Goal: Book appointment/travel/reservation

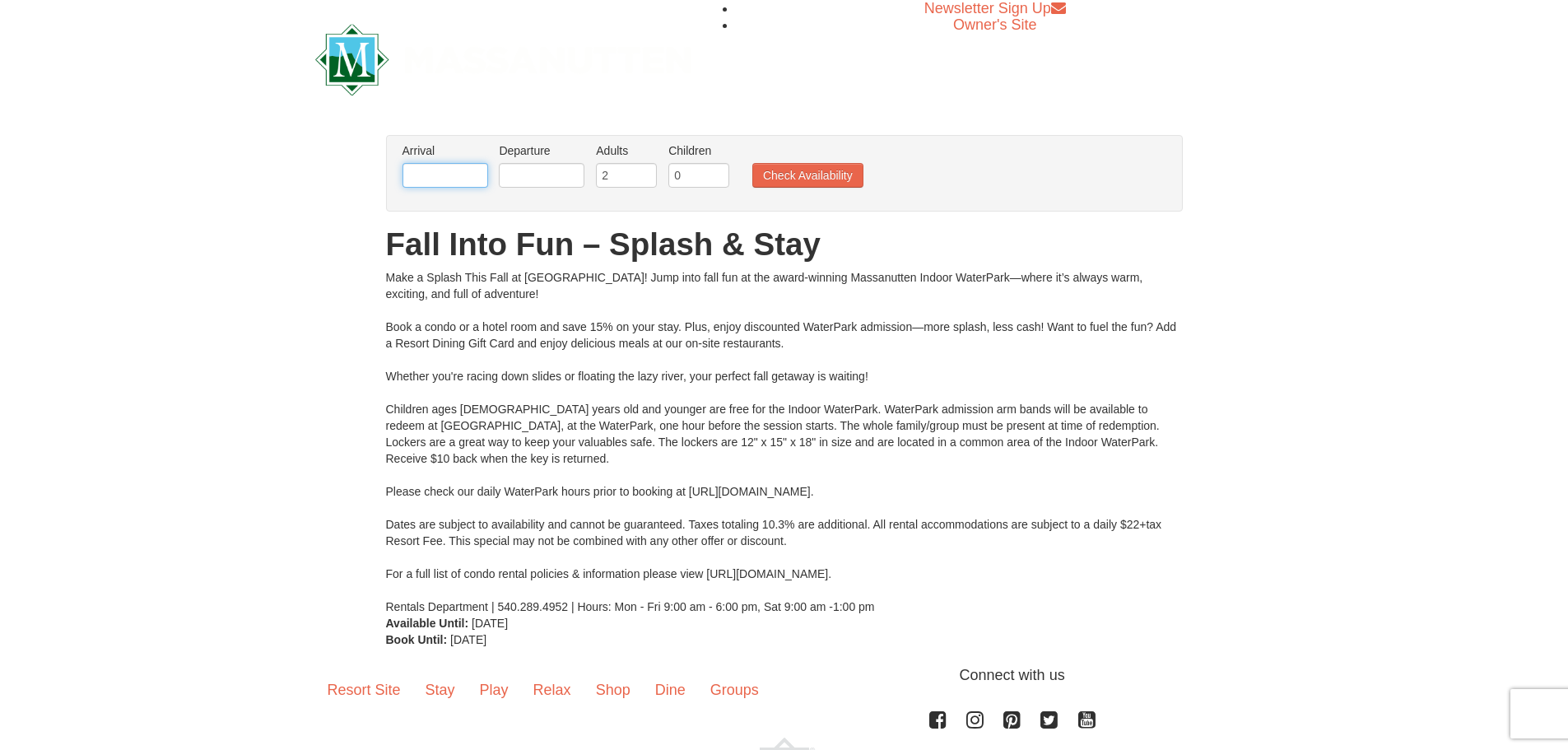
click at [440, 180] on input "text" at bounding box center [446, 176] width 86 height 25
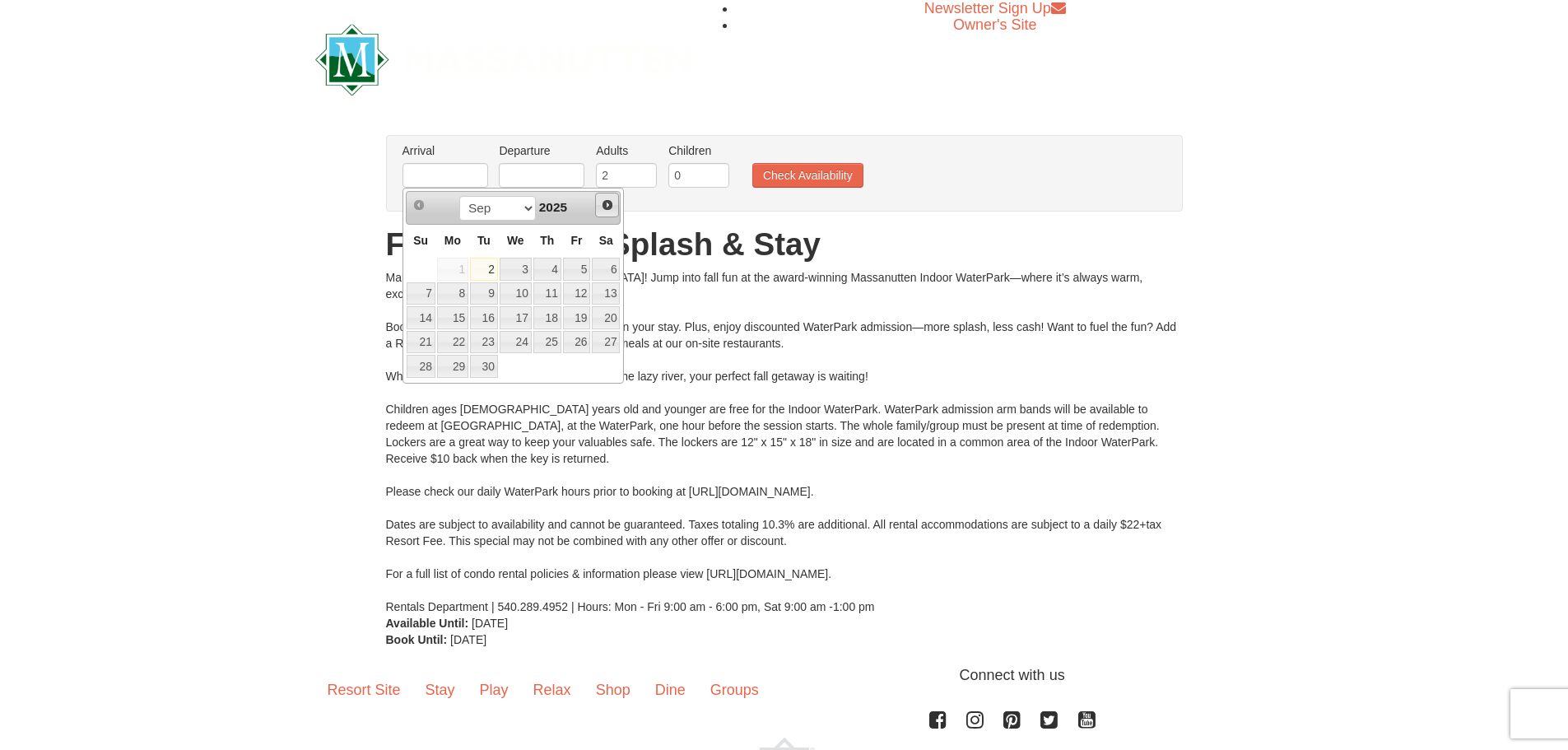
click at [613, 205] on span "Next" at bounding box center [607, 204] width 13 height 13
click at [581, 272] on link "3" at bounding box center [577, 268] width 28 height 23
type input "10/03/2025"
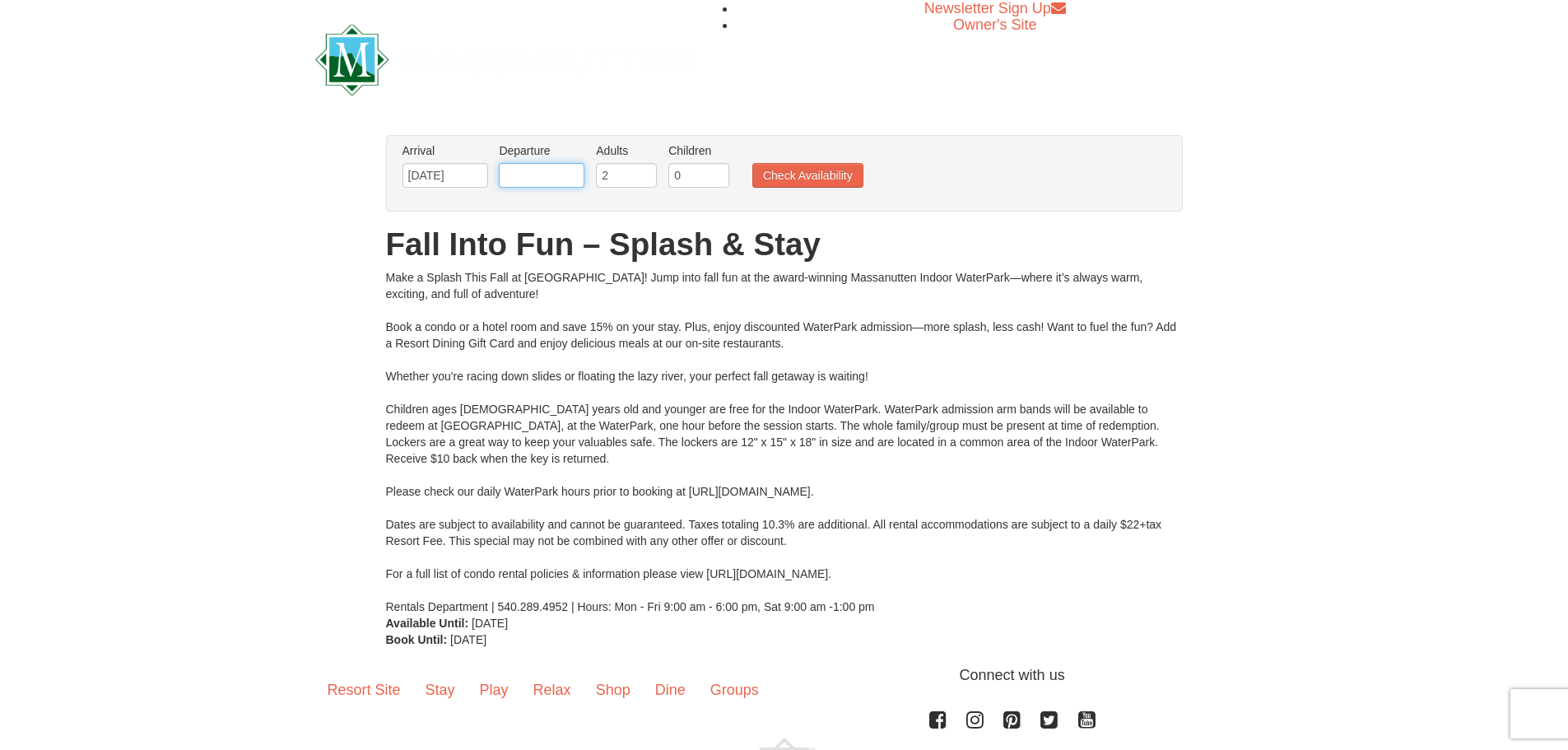
click at [550, 171] on input "text" at bounding box center [541, 176] width 86 height 25
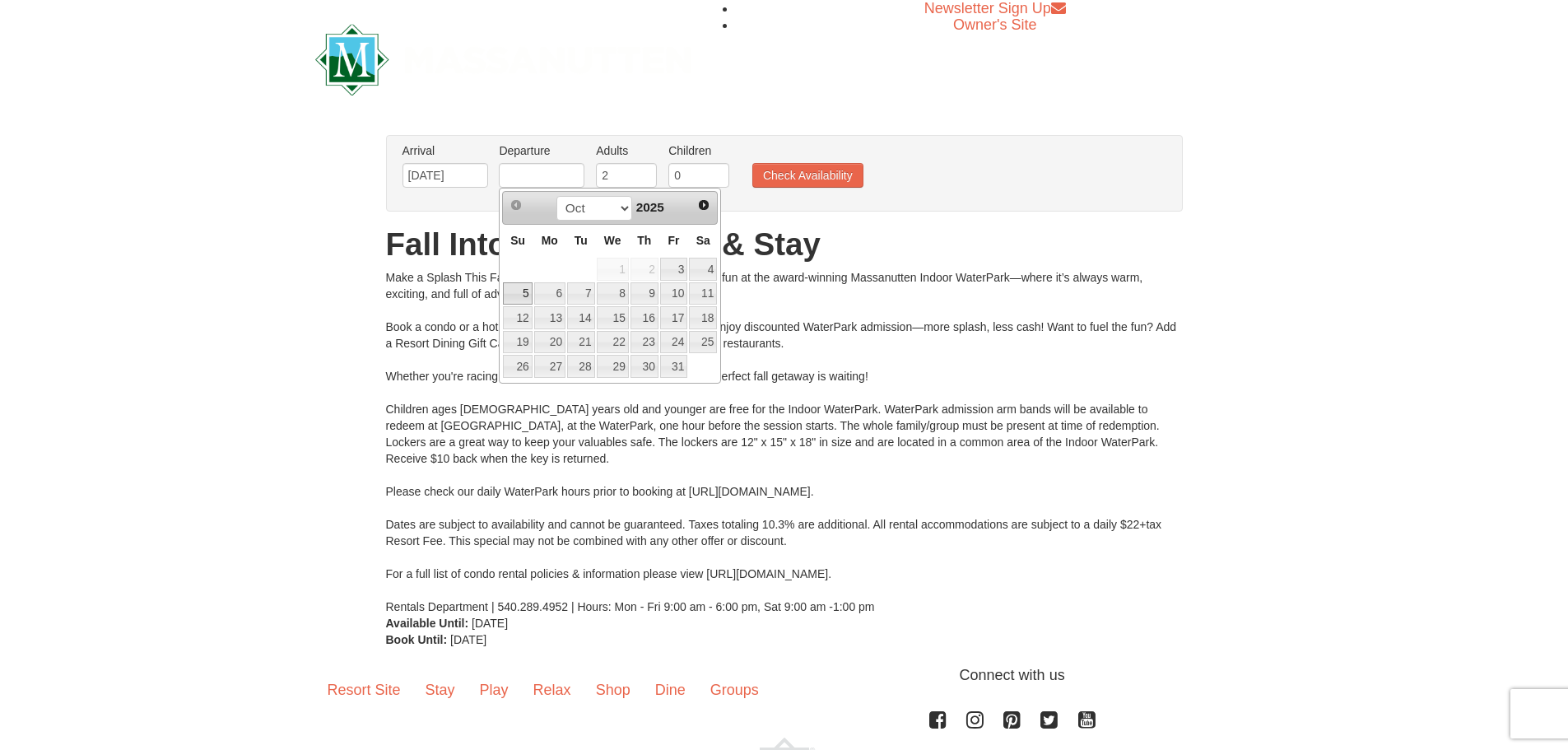
click at [520, 286] on link "5" at bounding box center [517, 293] width 29 height 23
type input "10/05/2025"
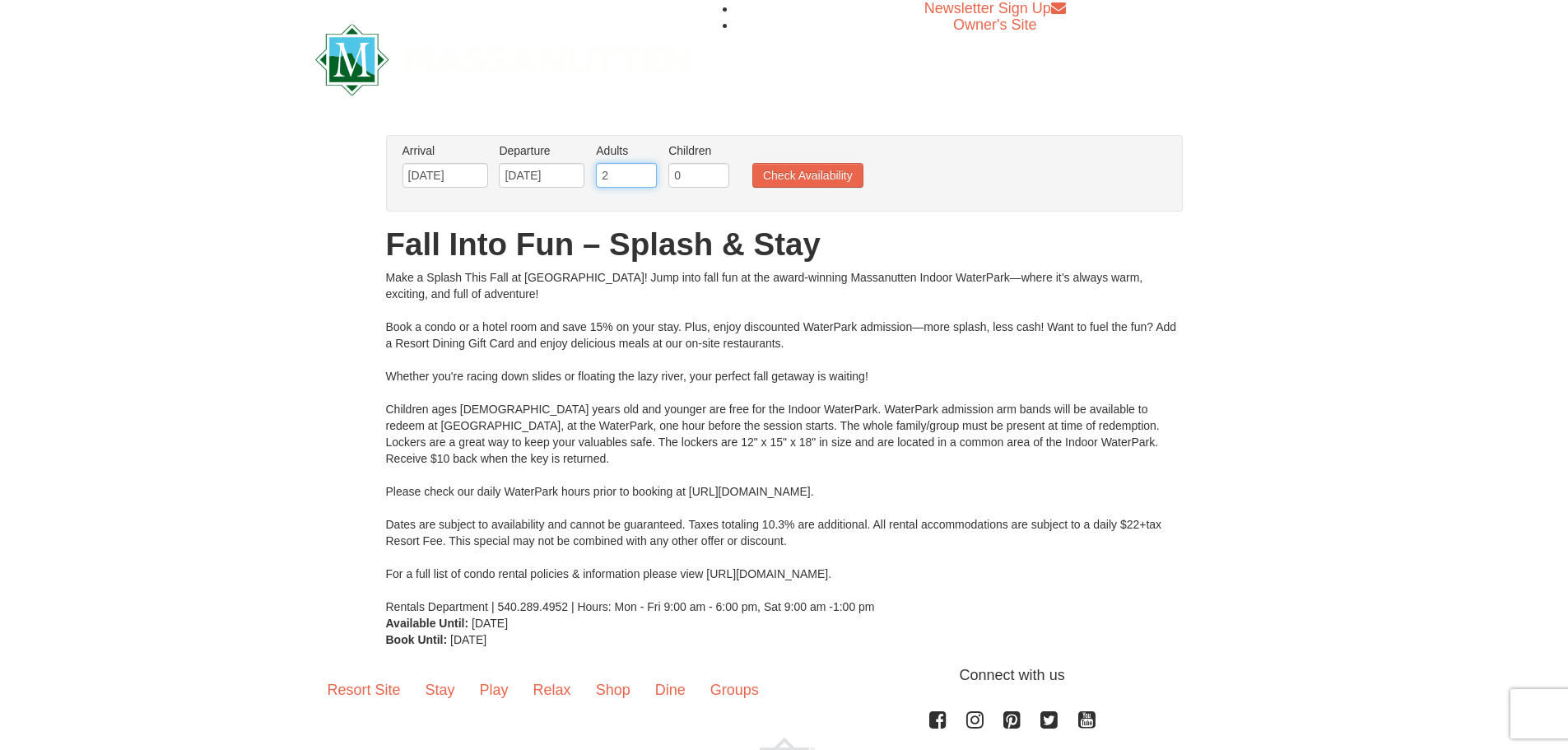
click at [625, 177] on input "2" at bounding box center [626, 176] width 61 height 25
click at [647, 171] on input "3" at bounding box center [626, 176] width 61 height 25
type input "4"
click at [647, 171] on input "4" at bounding box center [626, 176] width 61 height 25
click at [716, 172] on input "1" at bounding box center [699, 176] width 61 height 25
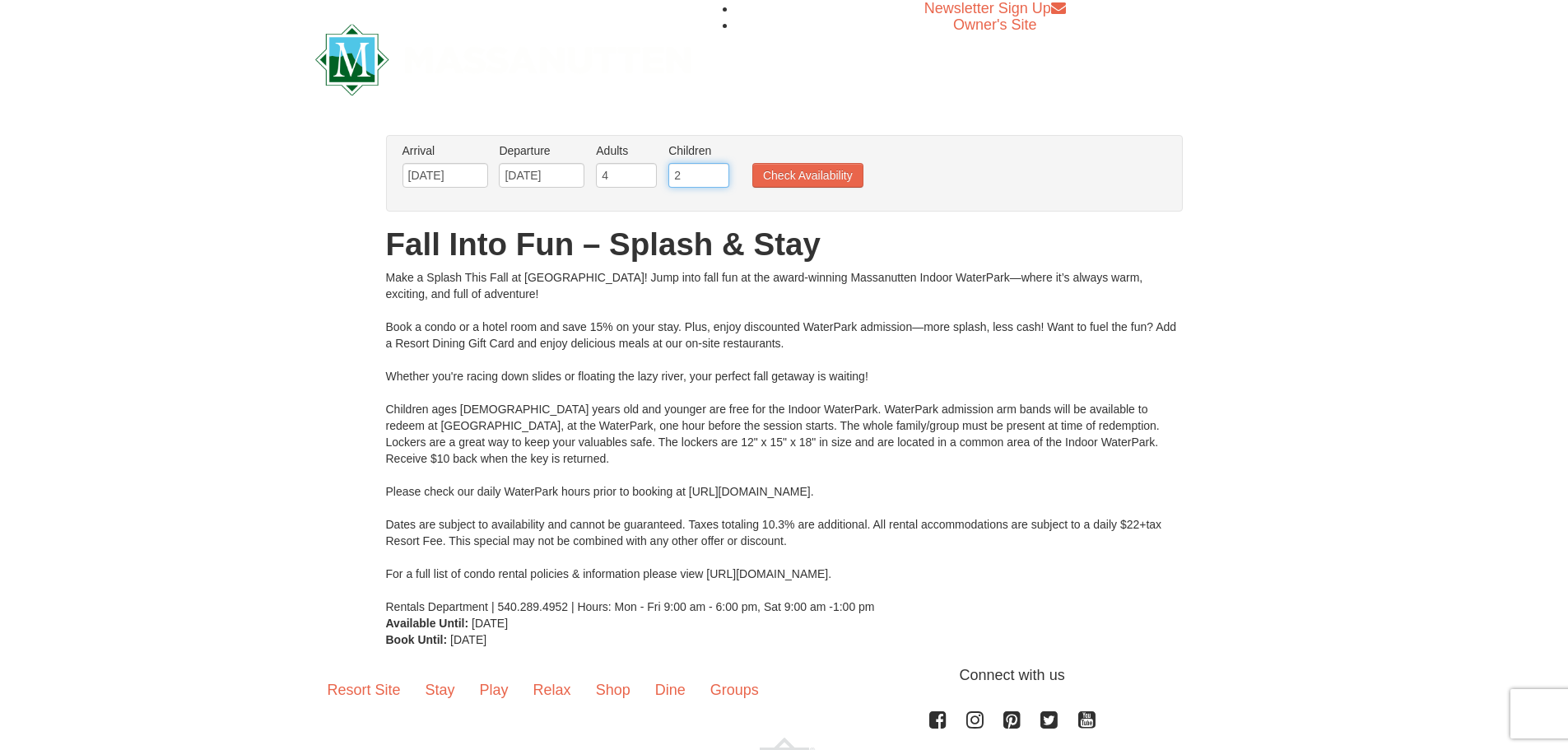
click at [716, 172] on input "2" at bounding box center [699, 176] width 61 height 25
type input "3"
click at [716, 172] on input "3" at bounding box center [699, 176] width 61 height 25
click at [788, 171] on button "Check Availability" at bounding box center [807, 176] width 111 height 25
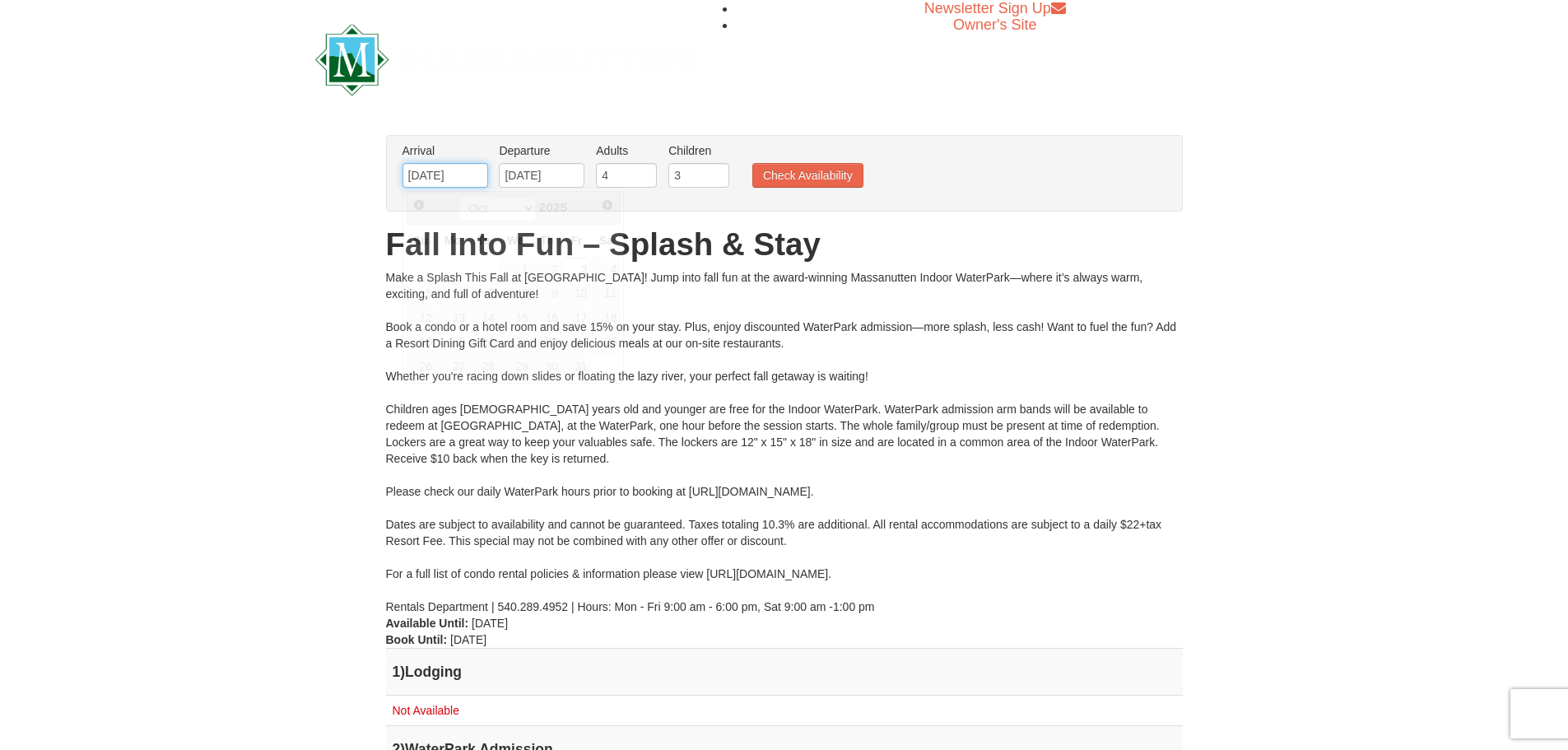
click at [463, 175] on input "10/03/2025" at bounding box center [446, 176] width 86 height 25
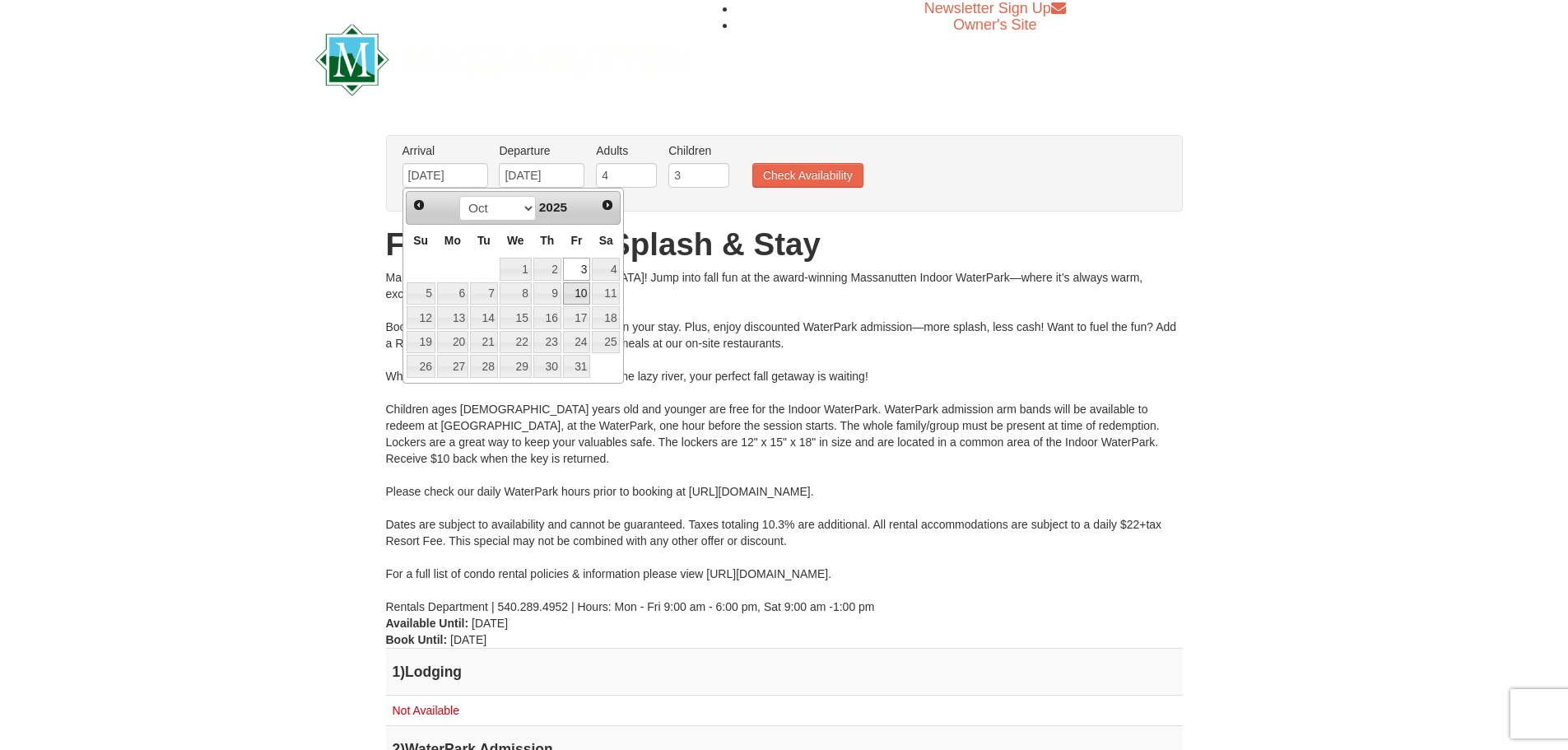
click at [584, 291] on link "10" at bounding box center [577, 293] width 28 height 23
type input "10/10/2025"
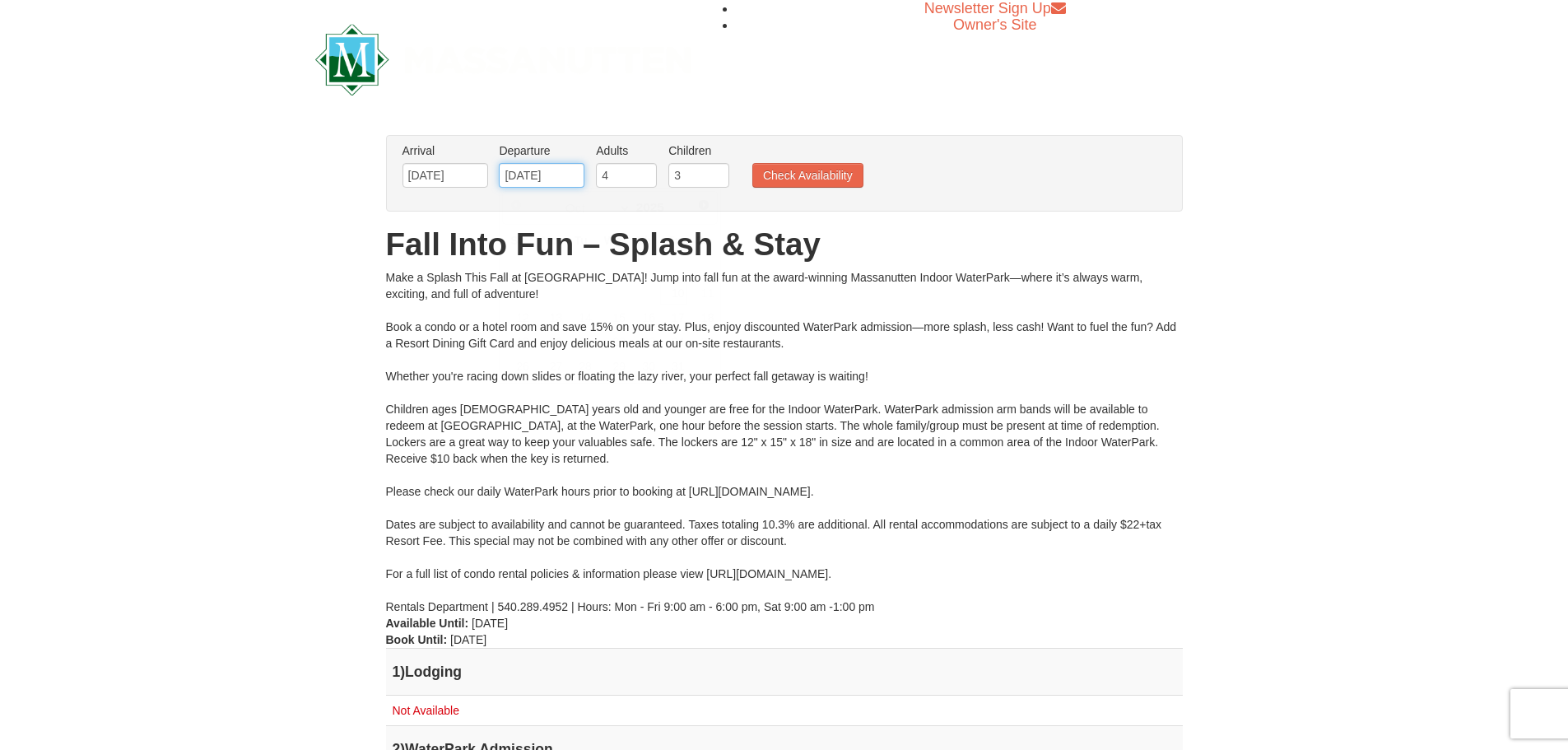
click at [560, 174] on input "10/10/2025" at bounding box center [541, 176] width 86 height 25
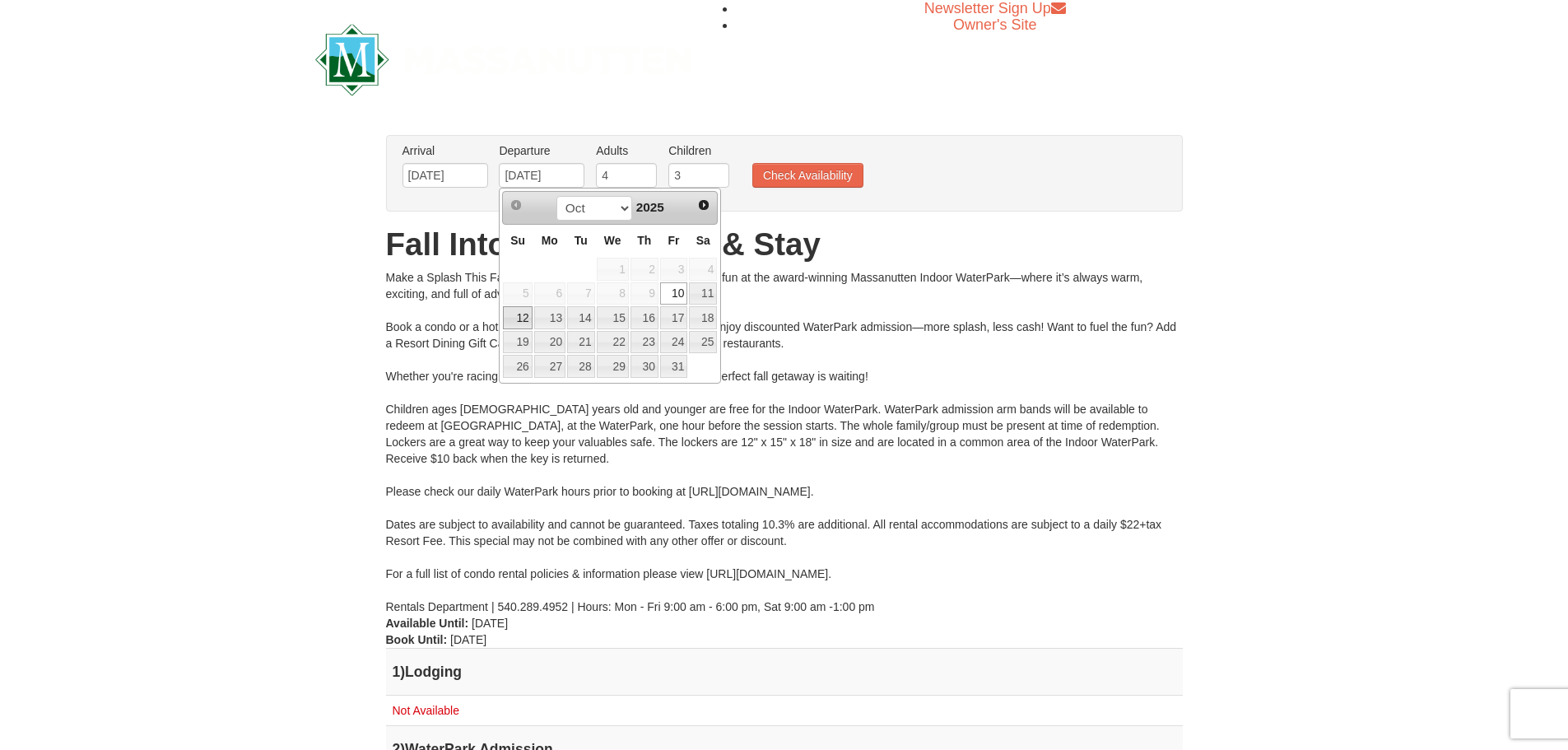
click at [517, 320] on link "12" at bounding box center [517, 317] width 29 height 23
type input "10/12/2025"
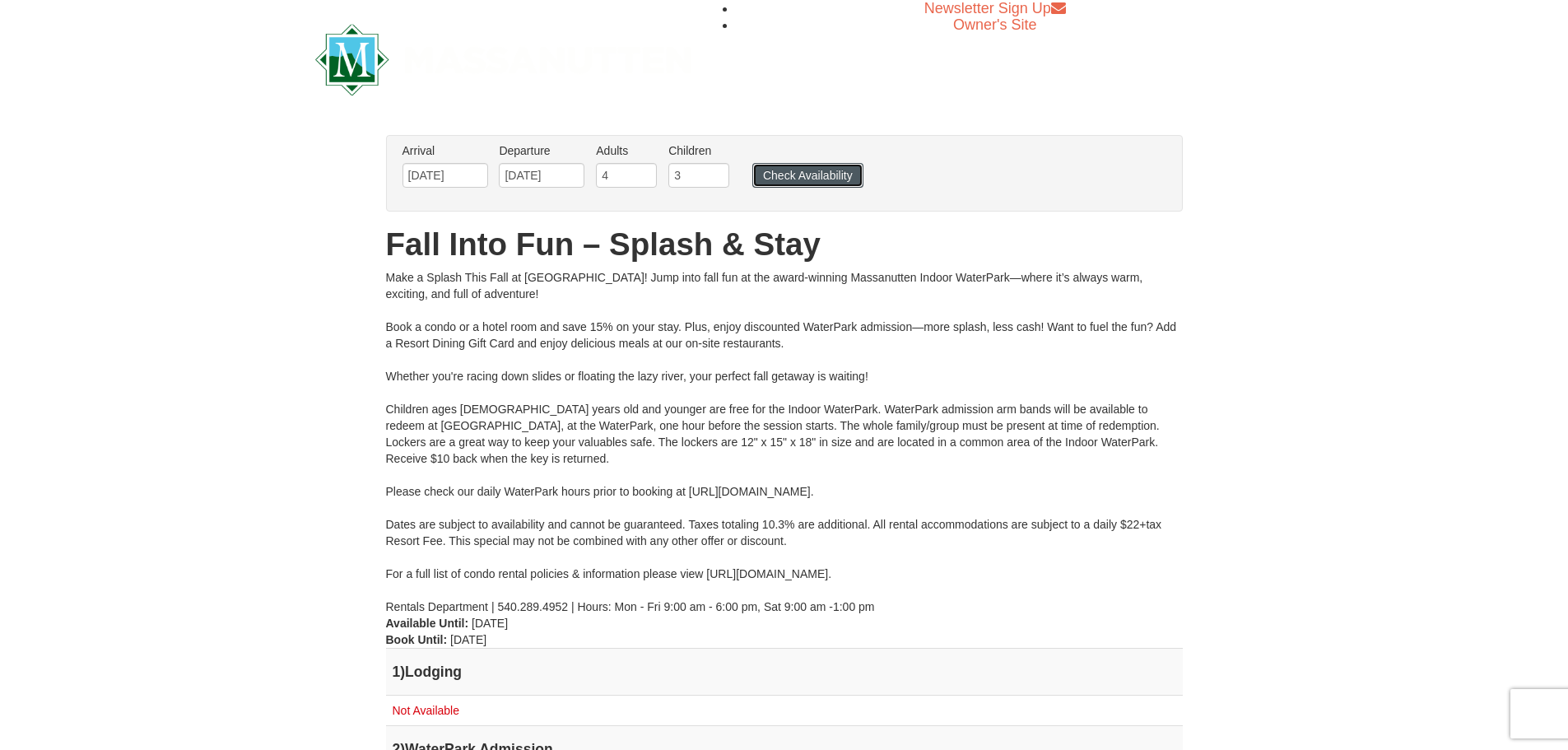
click at [796, 175] on button "Check Availability" at bounding box center [807, 176] width 111 height 25
click at [447, 173] on input "10/10/2025" at bounding box center [446, 176] width 86 height 25
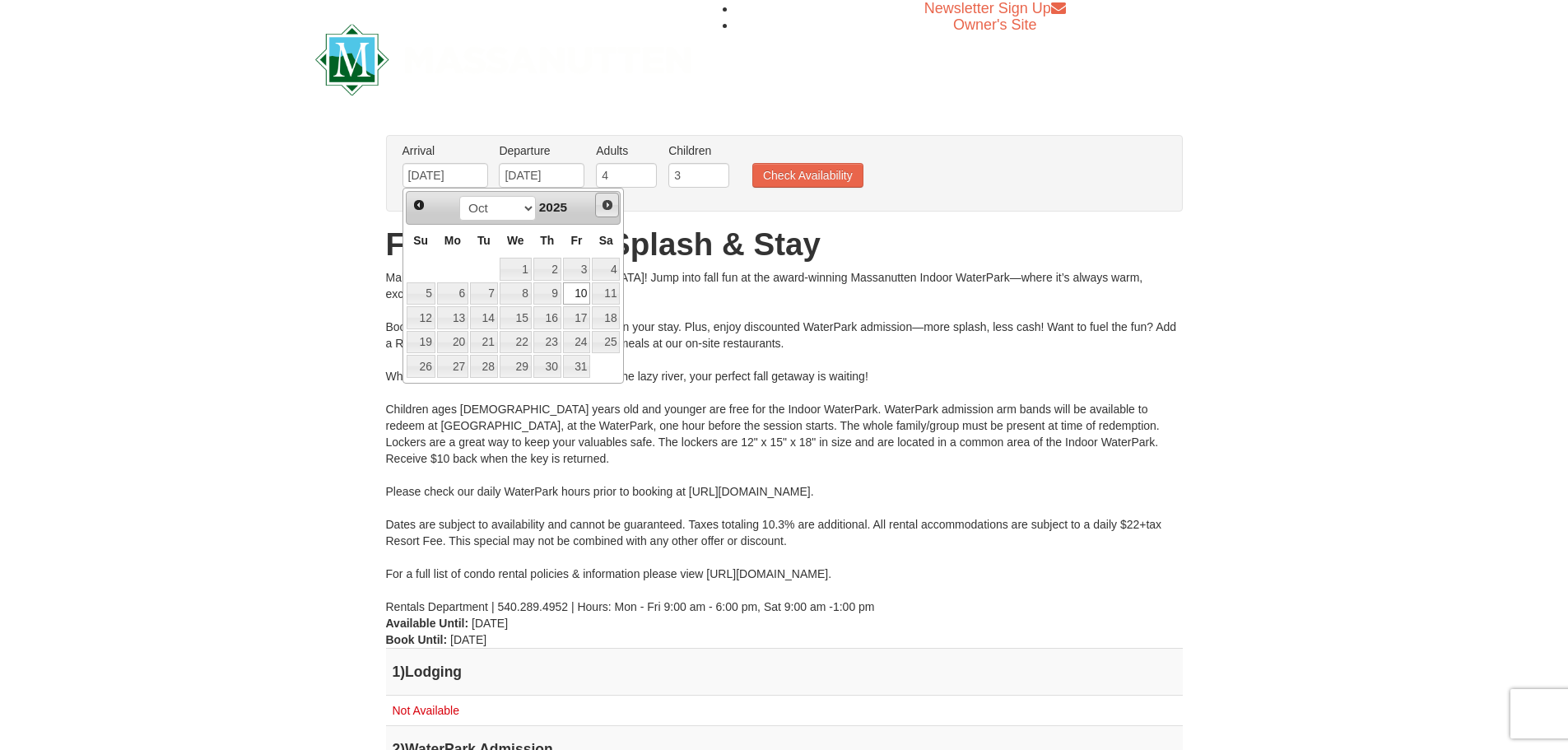
click at [605, 206] on span "Next" at bounding box center [607, 204] width 13 height 13
click at [588, 267] on link "5" at bounding box center [577, 268] width 28 height 23
type input "[DATE]"
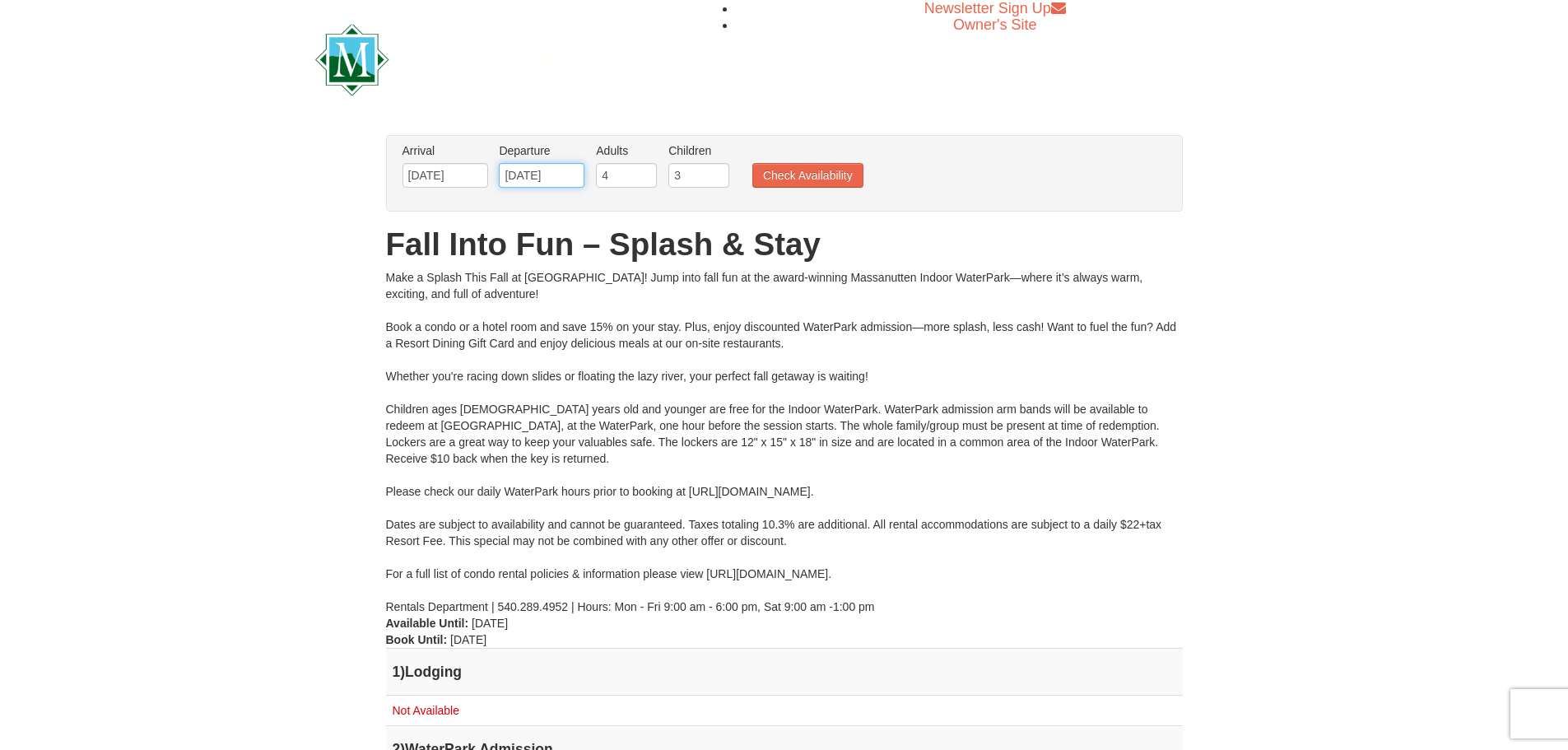
click at [553, 176] on input "[DATE]" at bounding box center [541, 176] width 86 height 25
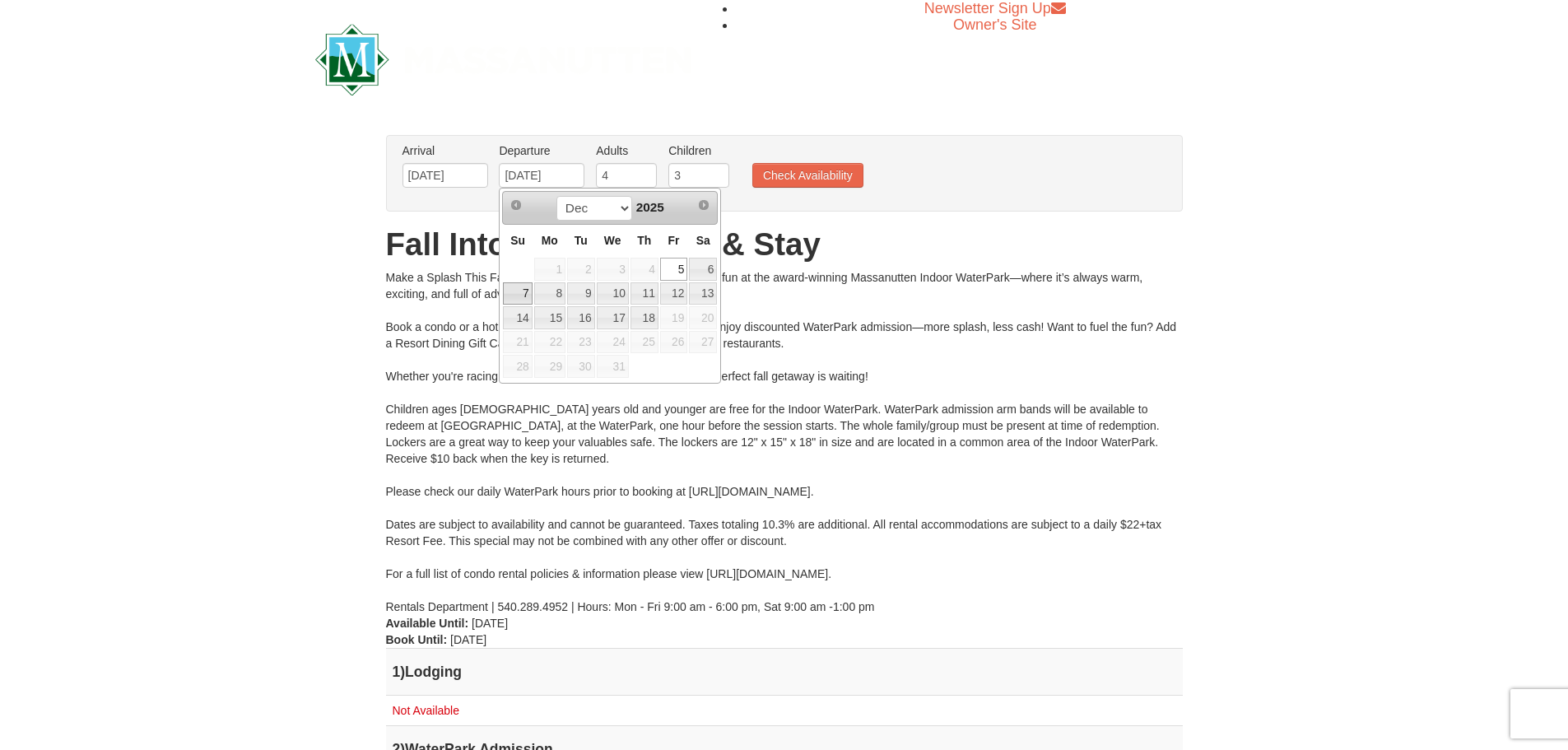
click at [522, 293] on link "7" at bounding box center [517, 293] width 29 height 23
type input "[DATE]"
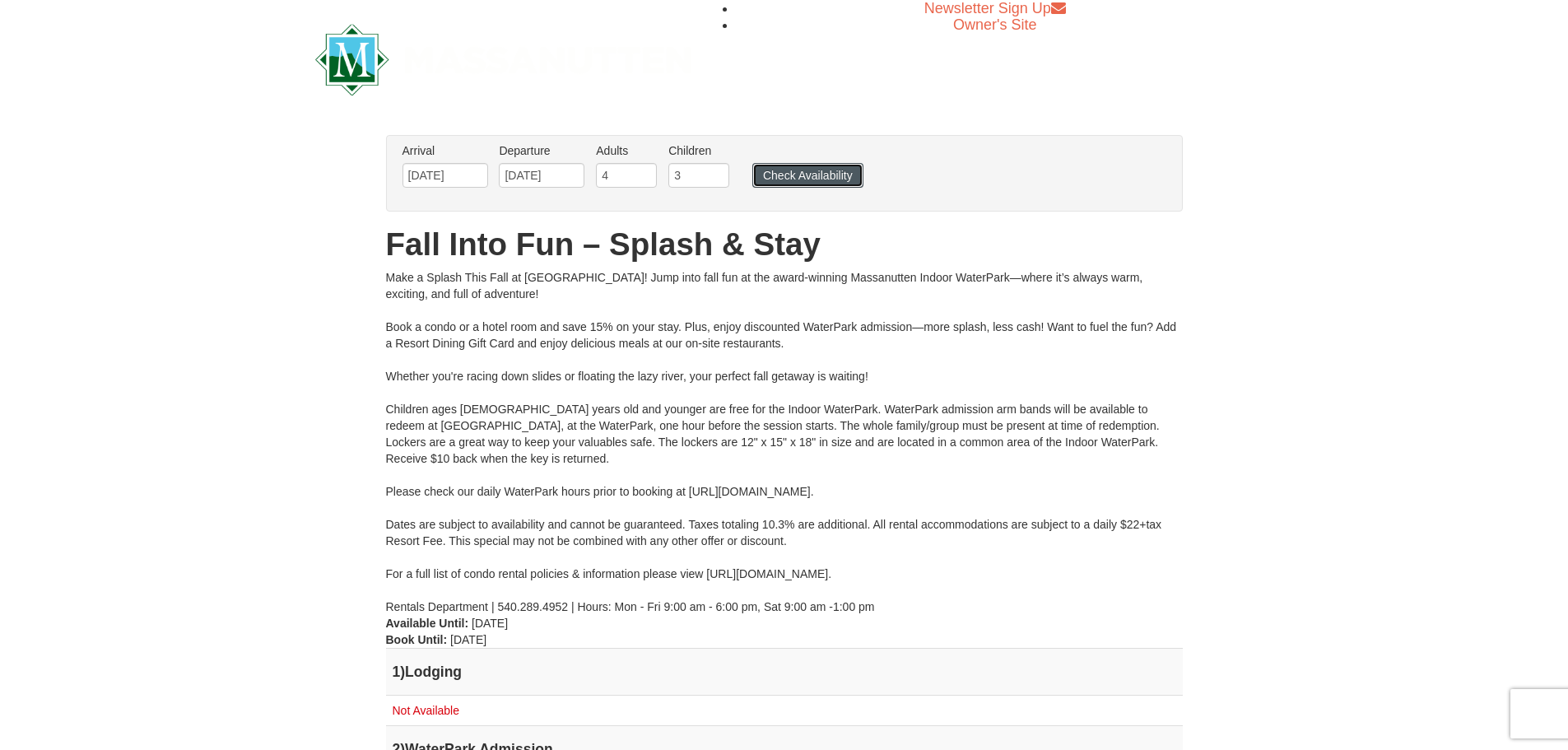
click at [844, 180] on button "Check Availability" at bounding box center [807, 176] width 111 height 25
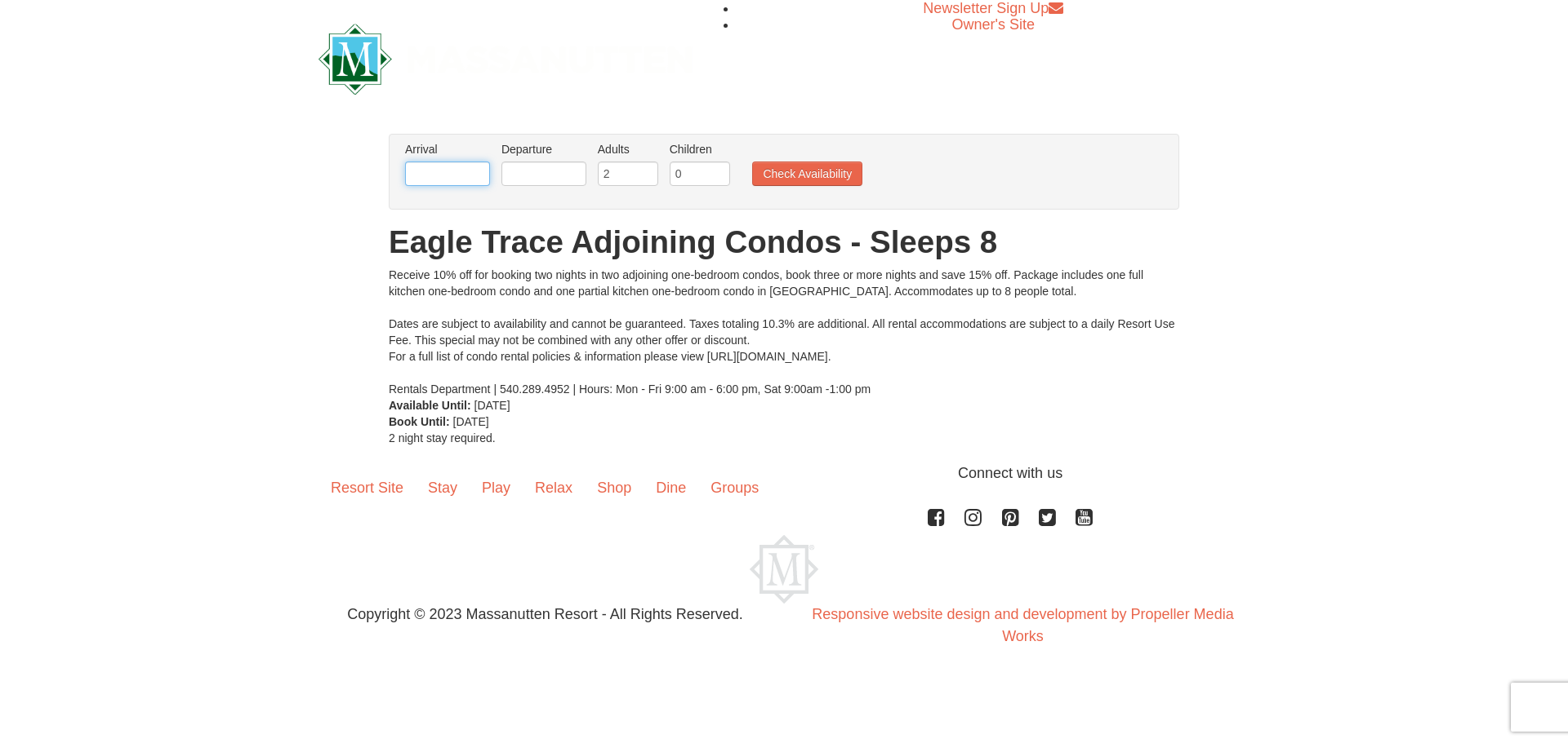
click at [471, 173] on input "text" at bounding box center [448, 174] width 85 height 25
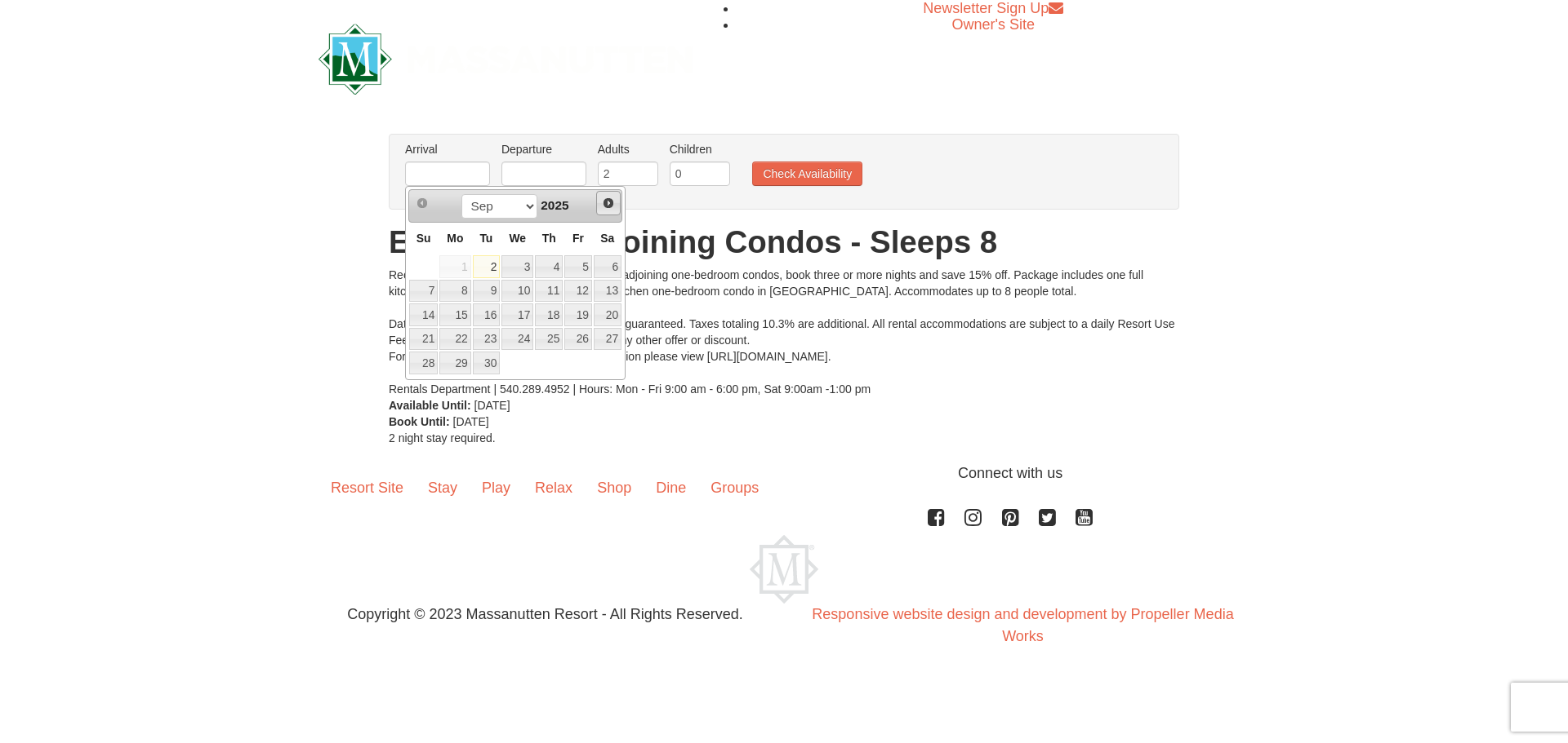
click at [614, 205] on span "Next" at bounding box center [608, 203] width 13 height 13
click at [611, 294] on link "11" at bounding box center [607, 290] width 28 height 23
type input "10/11/2025"
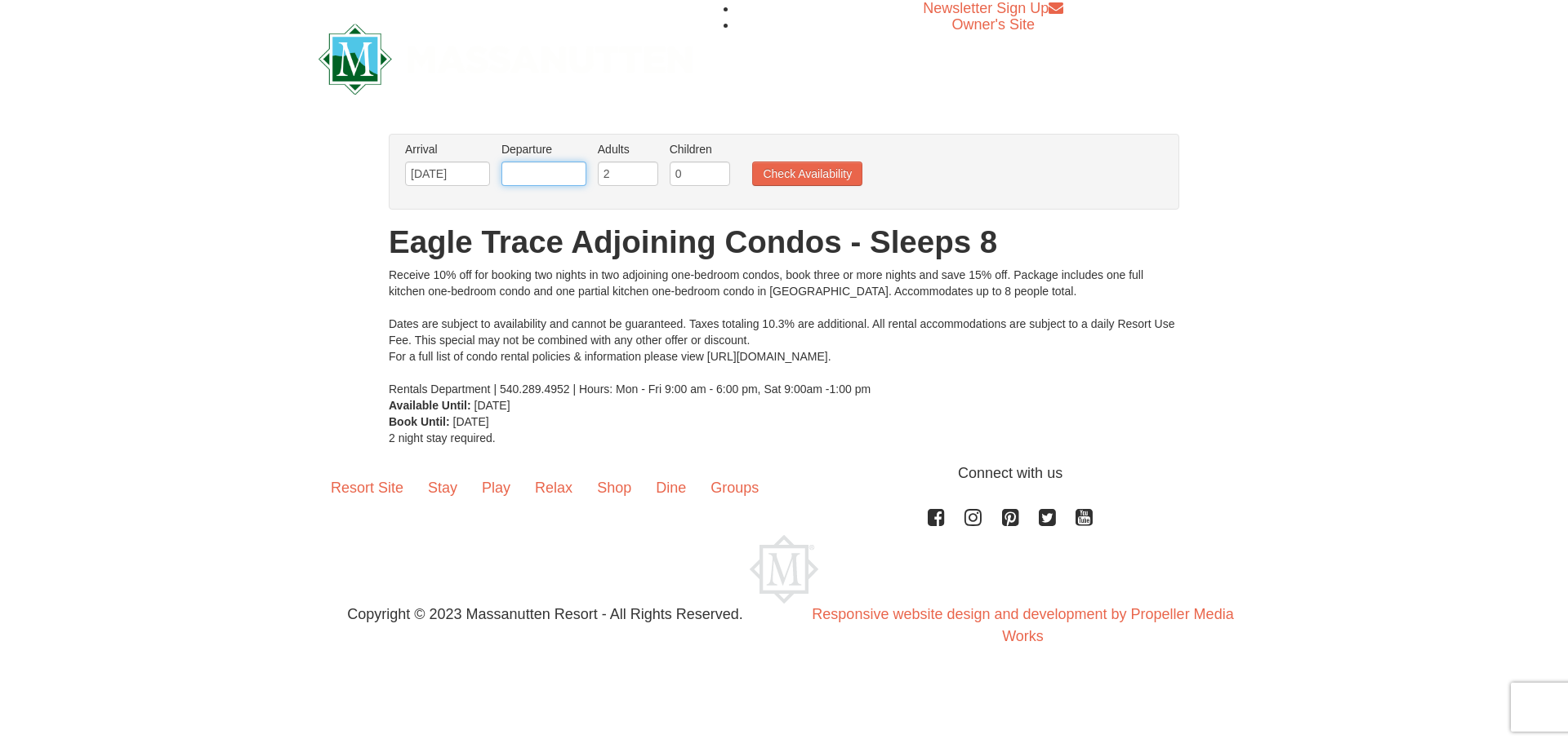
click at [538, 168] on input "text" at bounding box center [544, 174] width 85 height 25
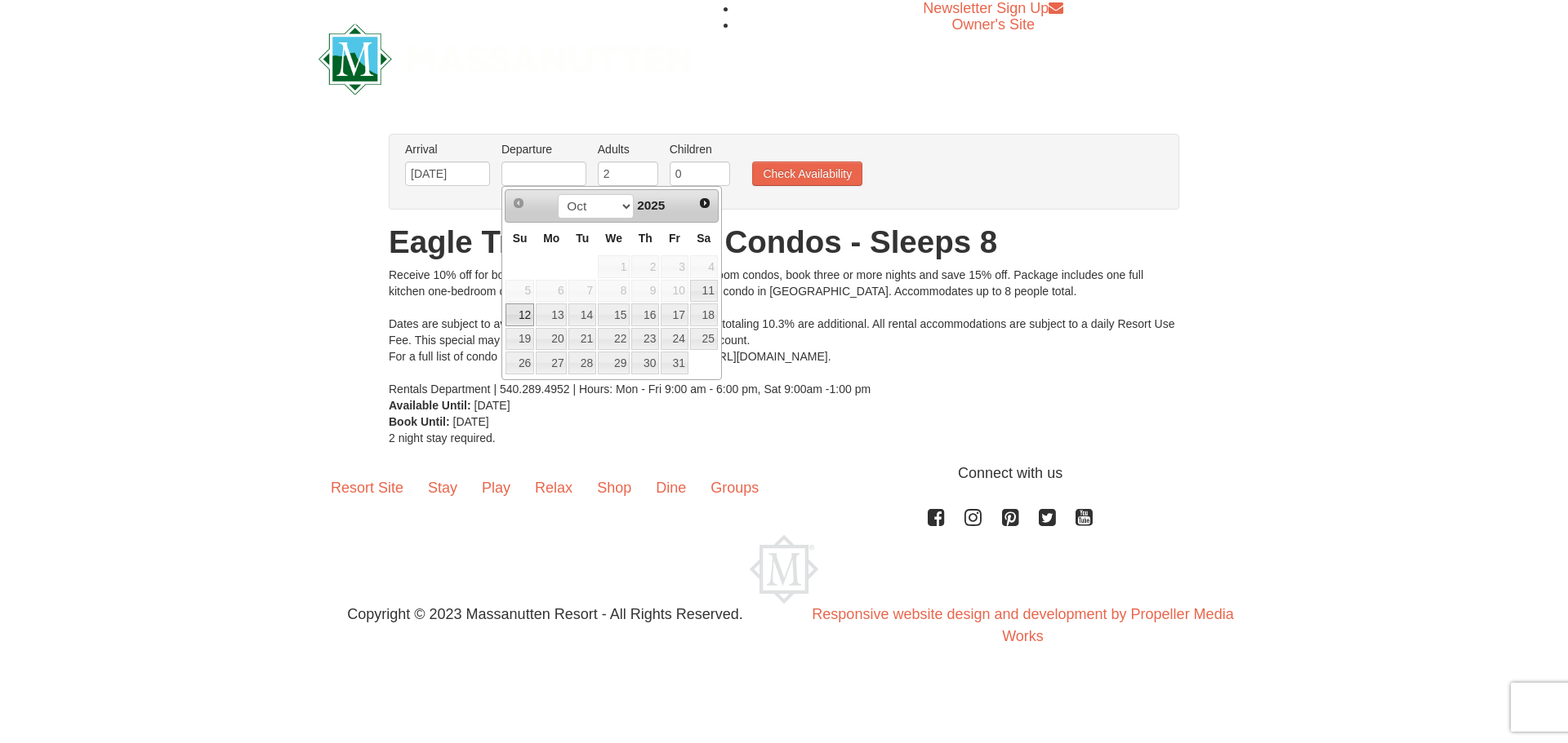
click at [518, 316] on link "12" at bounding box center [519, 314] width 29 height 23
type input "10/12/2025"
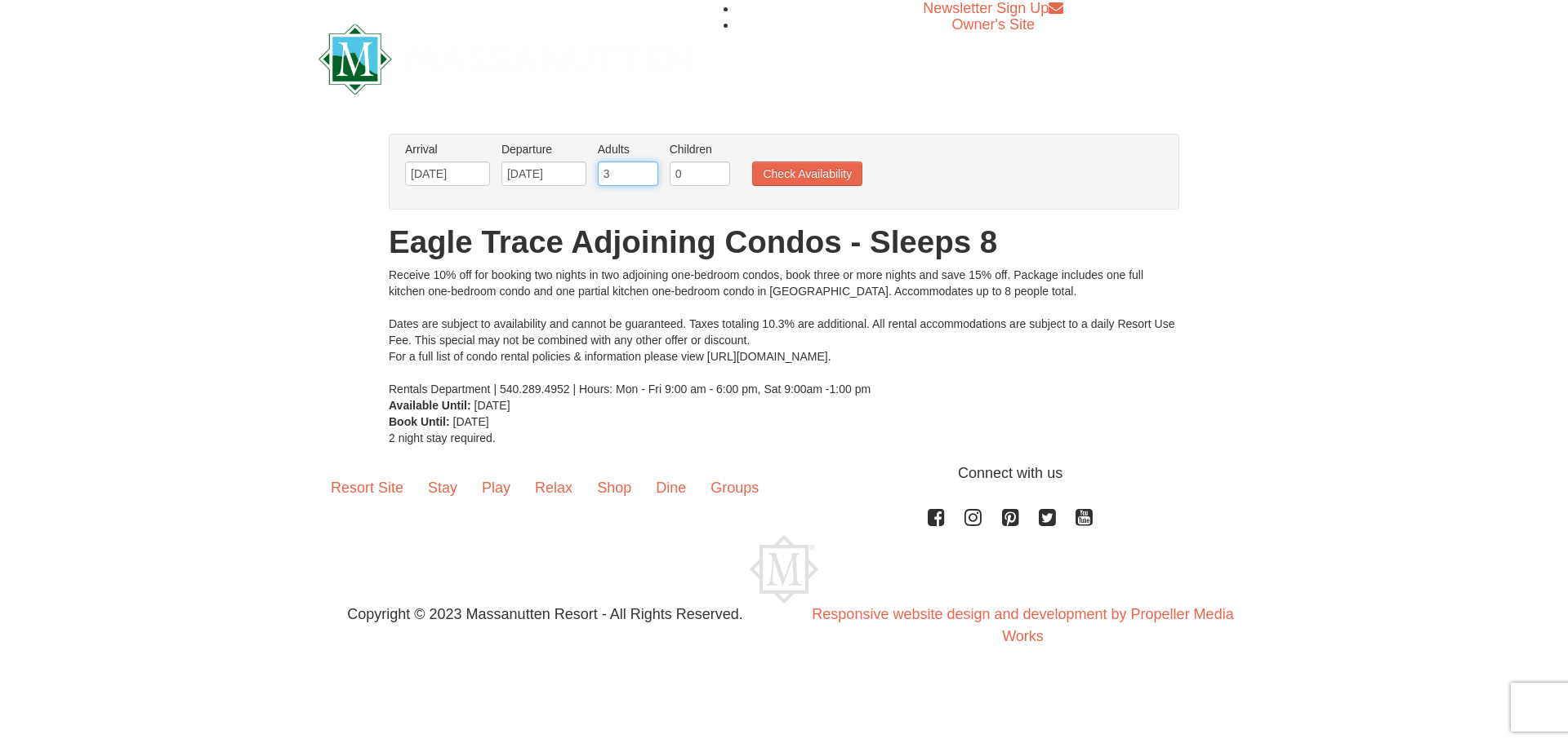
click at [645, 169] on input "3" at bounding box center [627, 174] width 60 height 25
type input "4"
click at [645, 169] on input "4" at bounding box center [627, 174] width 60 height 25
click at [720, 170] on input "1" at bounding box center [699, 174] width 60 height 25
click at [720, 170] on input "2" at bounding box center [699, 174] width 60 height 25
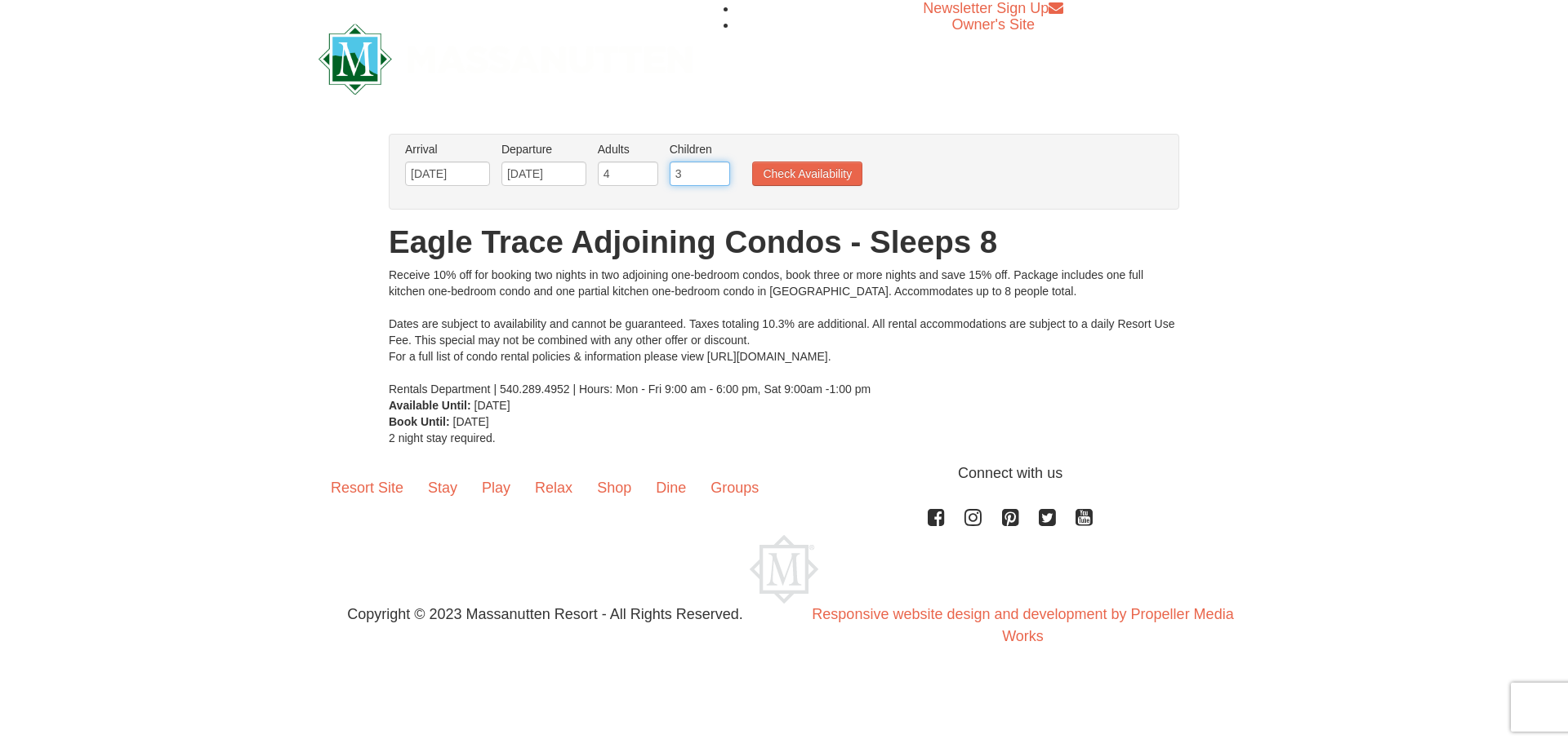
type input "3"
click at [720, 170] on input "3" at bounding box center [699, 174] width 60 height 25
click at [785, 178] on button "Check Availability" at bounding box center [807, 174] width 110 height 25
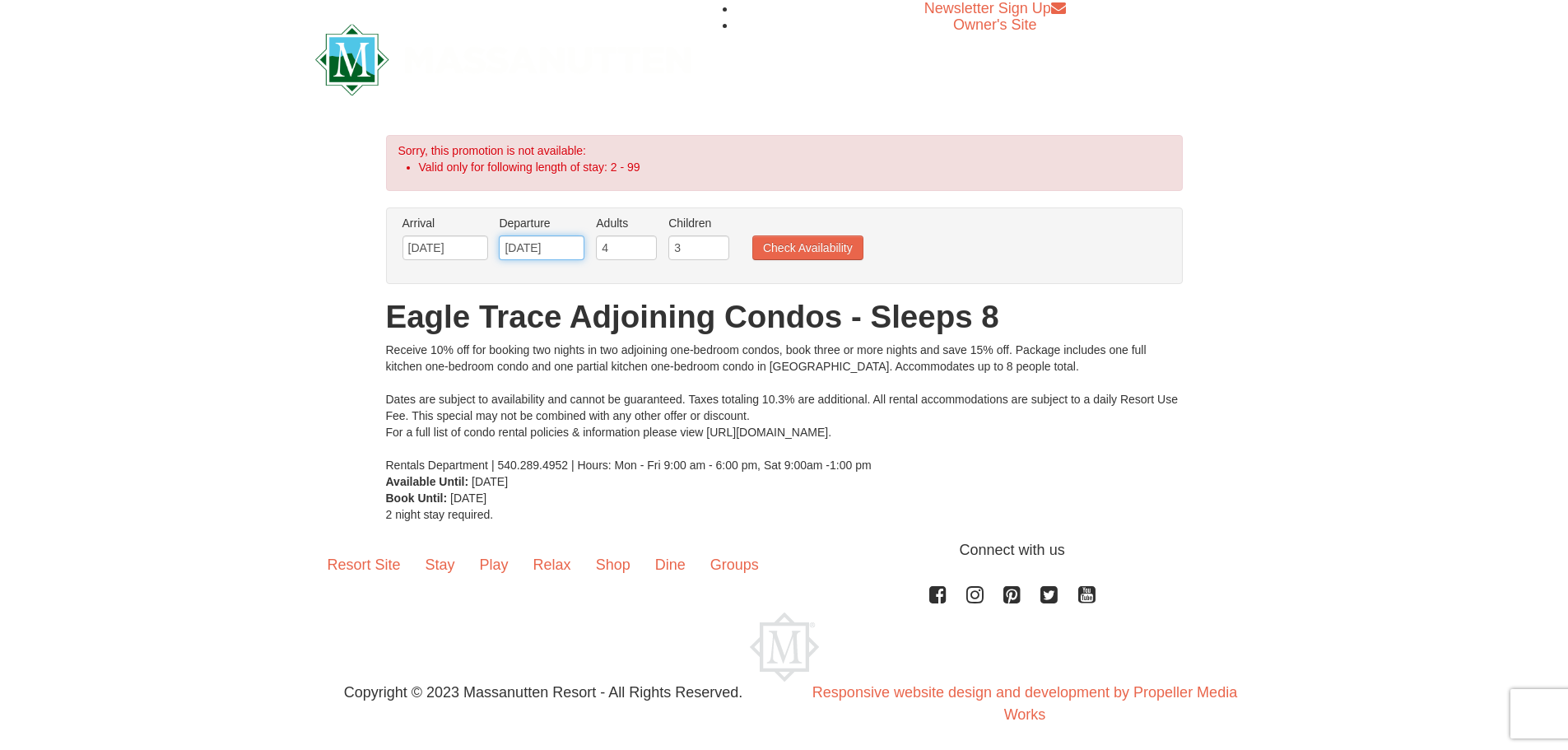
click at [560, 247] on input "10/12/2025" at bounding box center [541, 247] width 86 height 25
click at [463, 243] on input "10/11/2025" at bounding box center [446, 247] width 86 height 25
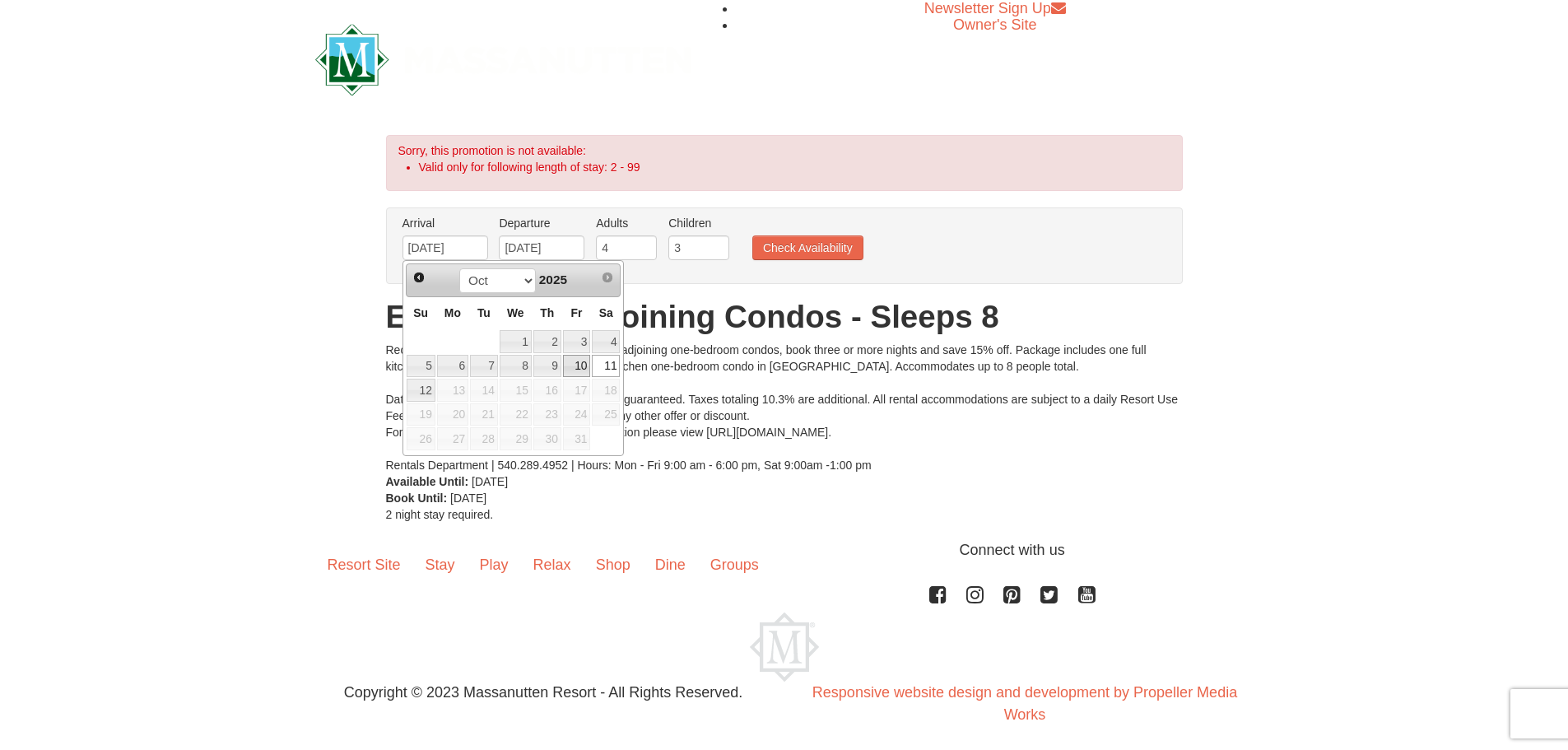
click at [586, 361] on link "10" at bounding box center [577, 366] width 28 height 23
type input "10/10/2025"
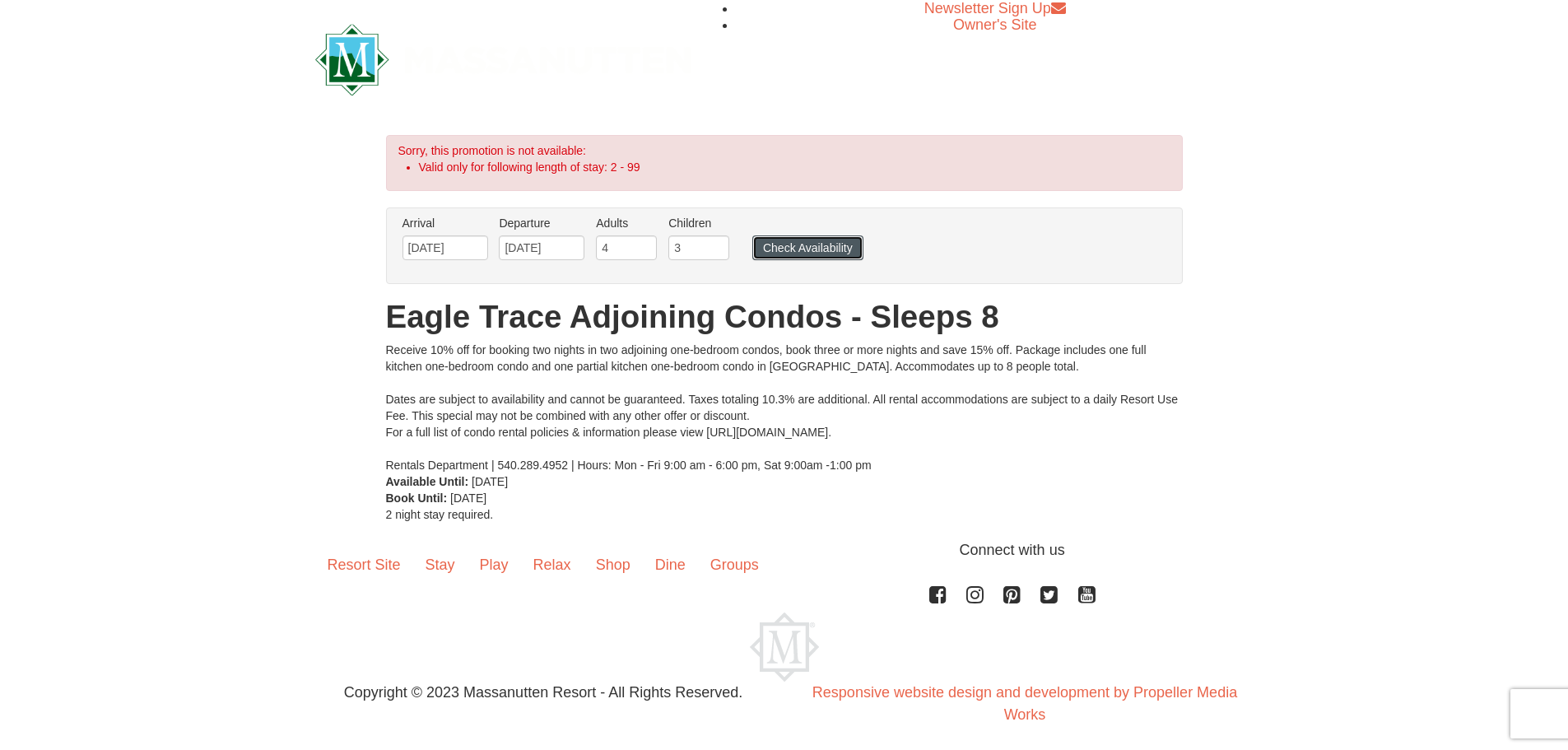
click at [828, 241] on button "Check Availability" at bounding box center [807, 247] width 111 height 25
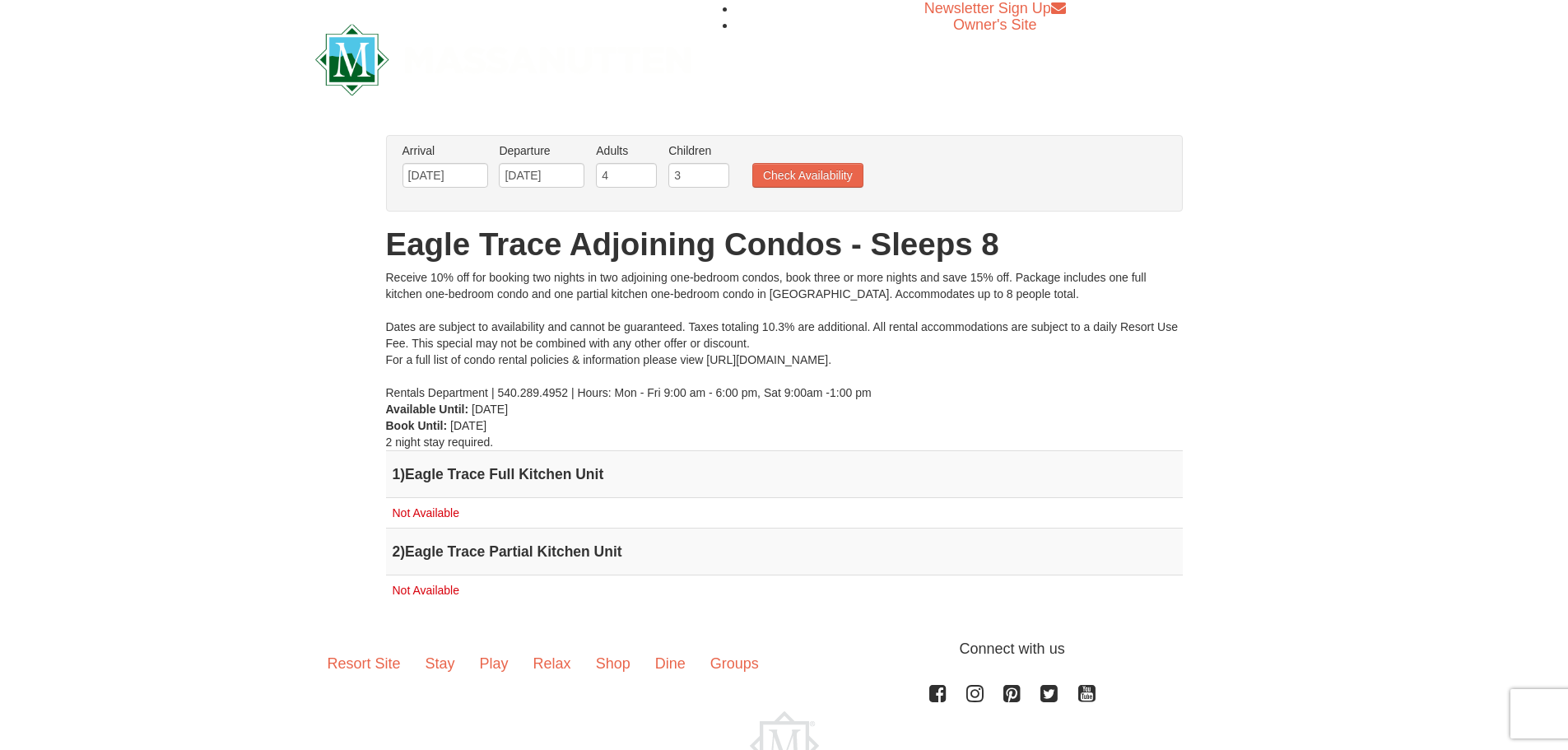
scroll to position [83, 0]
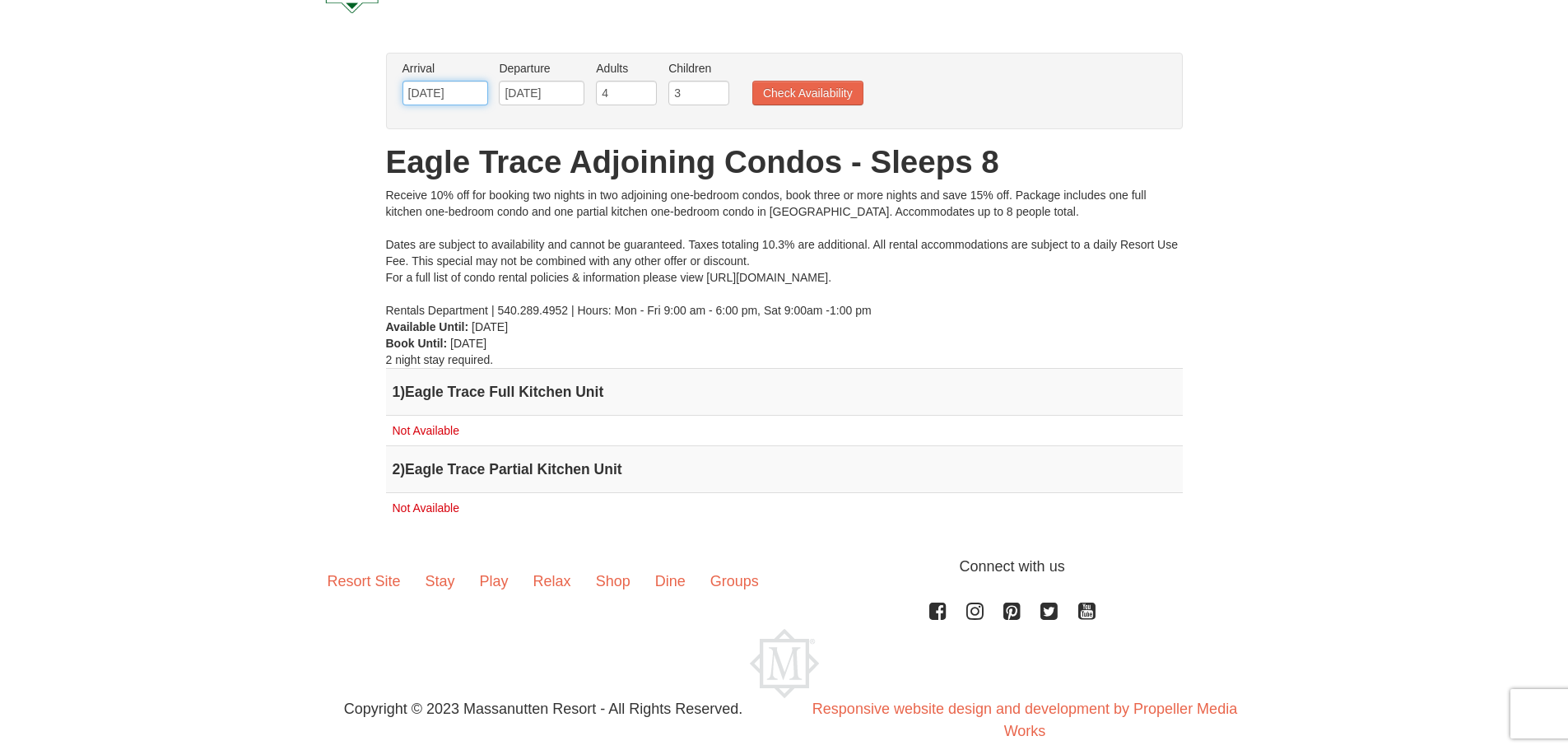
click at [455, 93] on input "10/10/2025" at bounding box center [446, 93] width 86 height 25
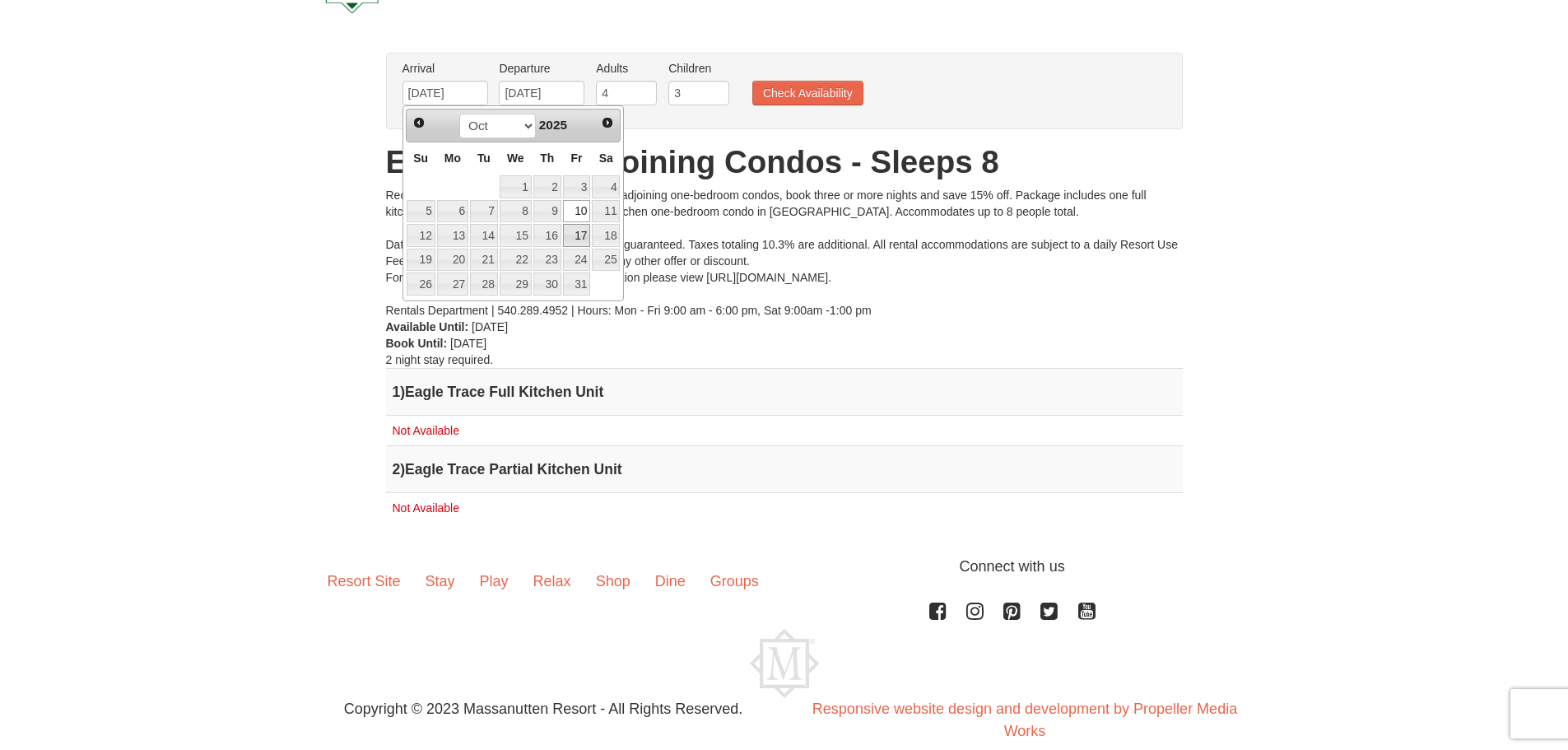
click at [580, 230] on link "17" at bounding box center [577, 235] width 28 height 23
type input "[DATE]"
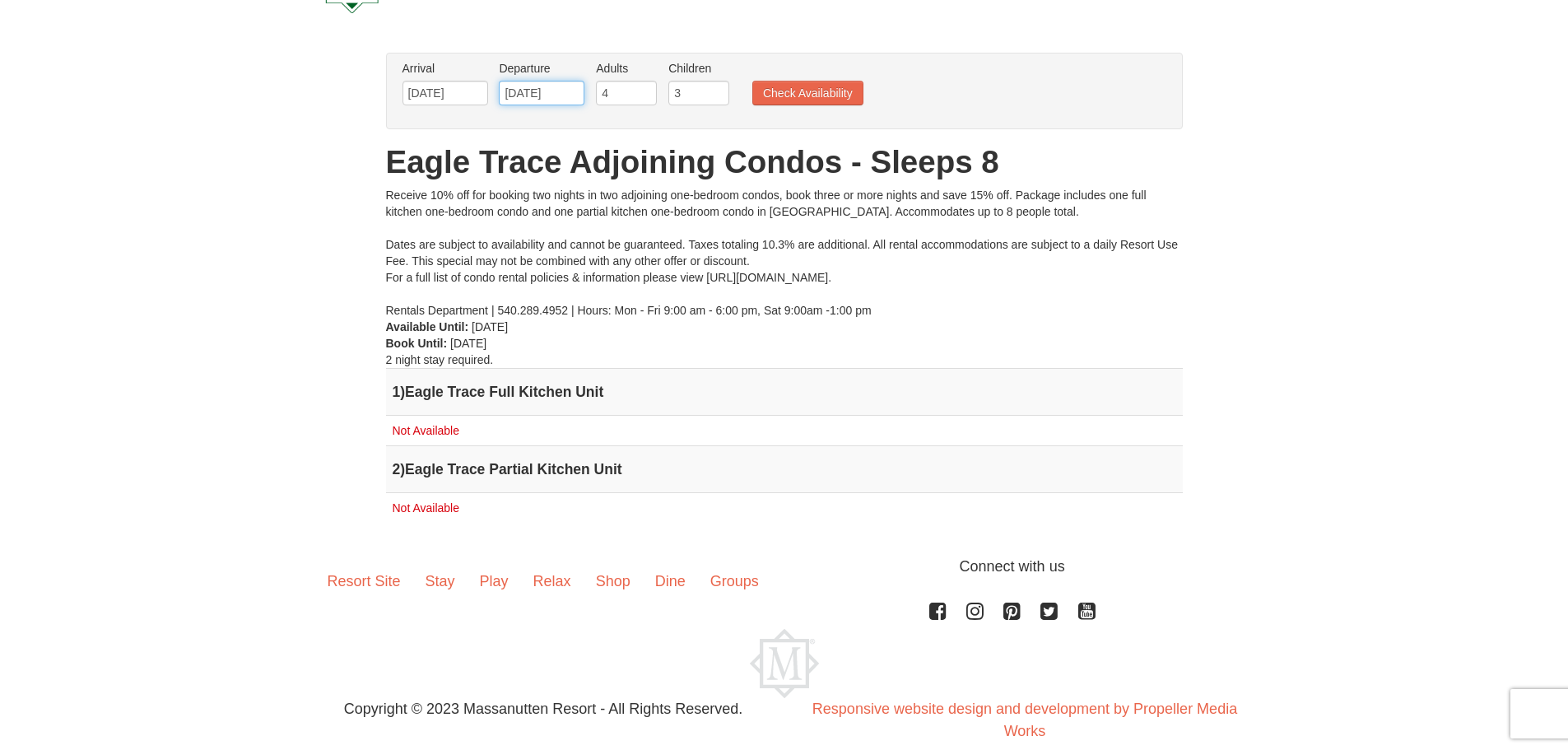
click at [529, 95] on input "[DATE]" at bounding box center [541, 93] width 86 height 25
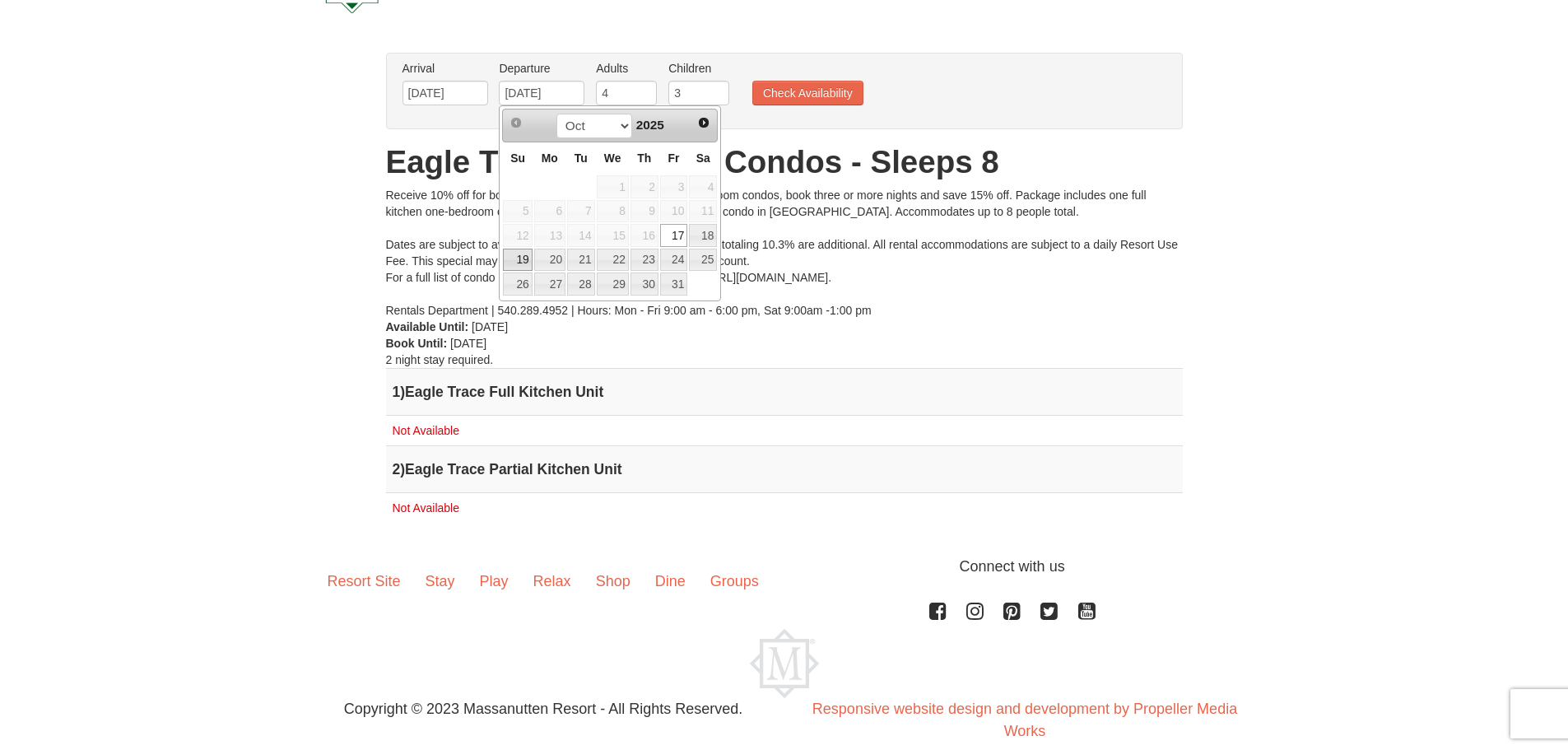
click at [525, 263] on link "19" at bounding box center [517, 259] width 29 height 23
type input "[DATE]"
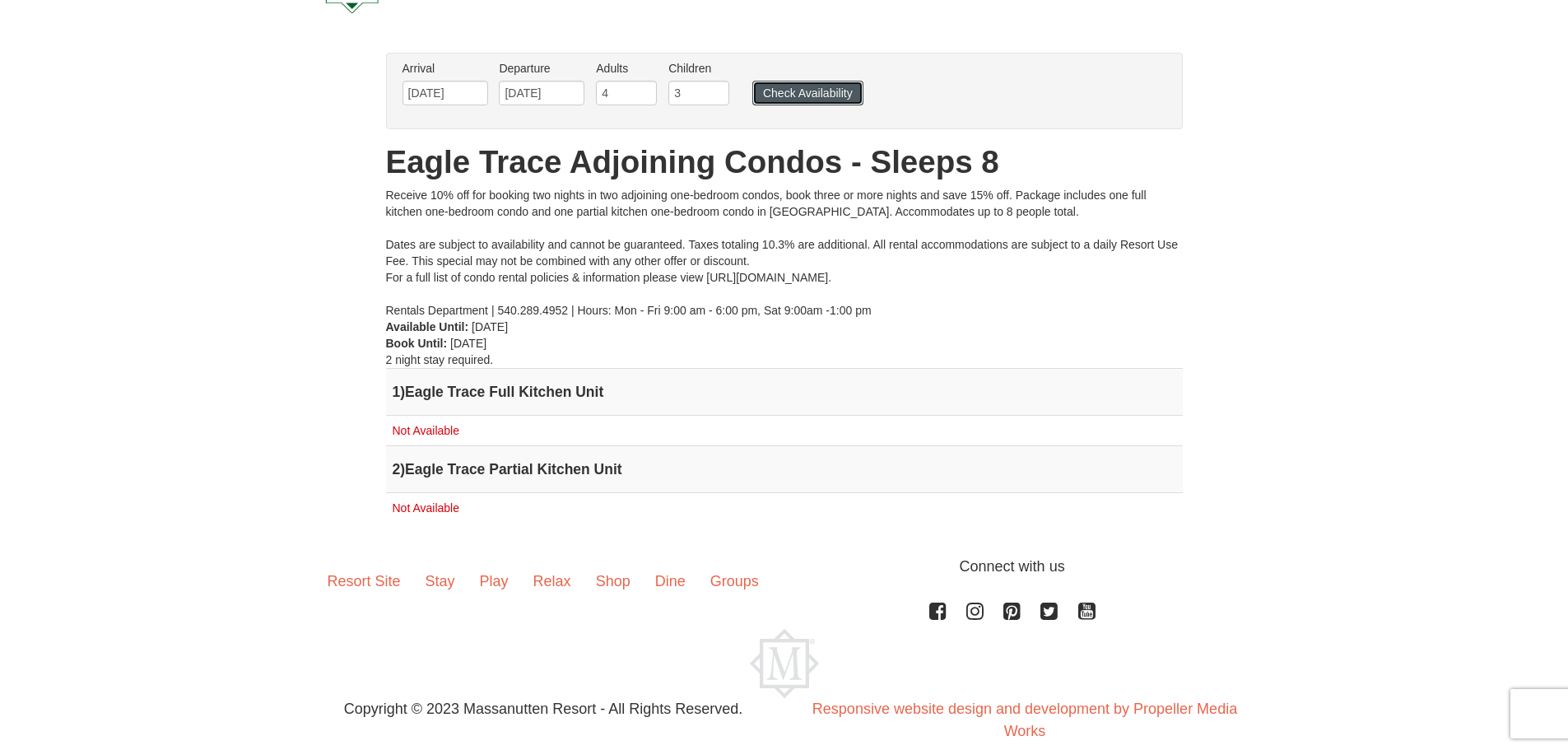
click at [793, 96] on button "Check Availability" at bounding box center [807, 93] width 111 height 25
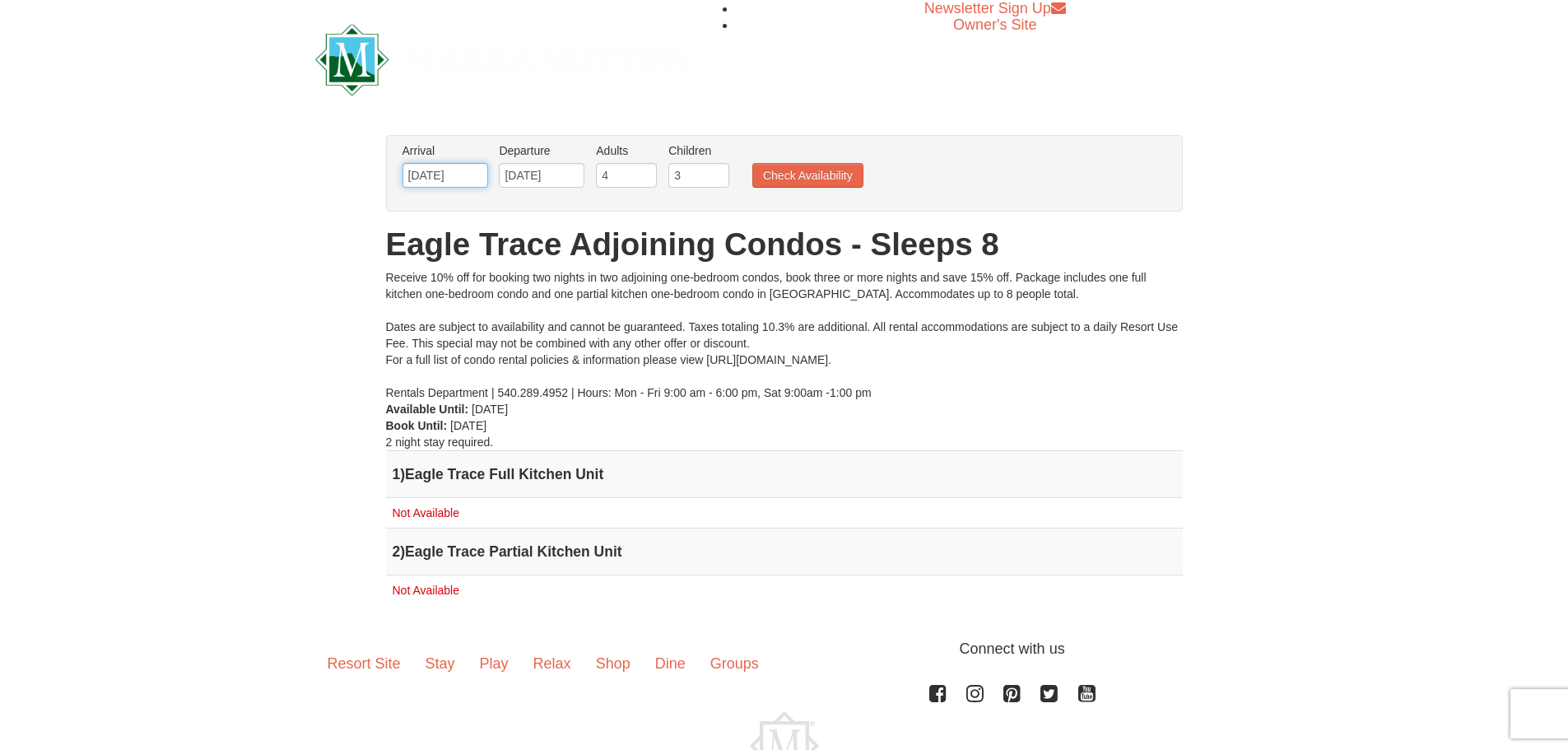
click at [468, 169] on input "[DATE]" at bounding box center [446, 176] width 86 height 25
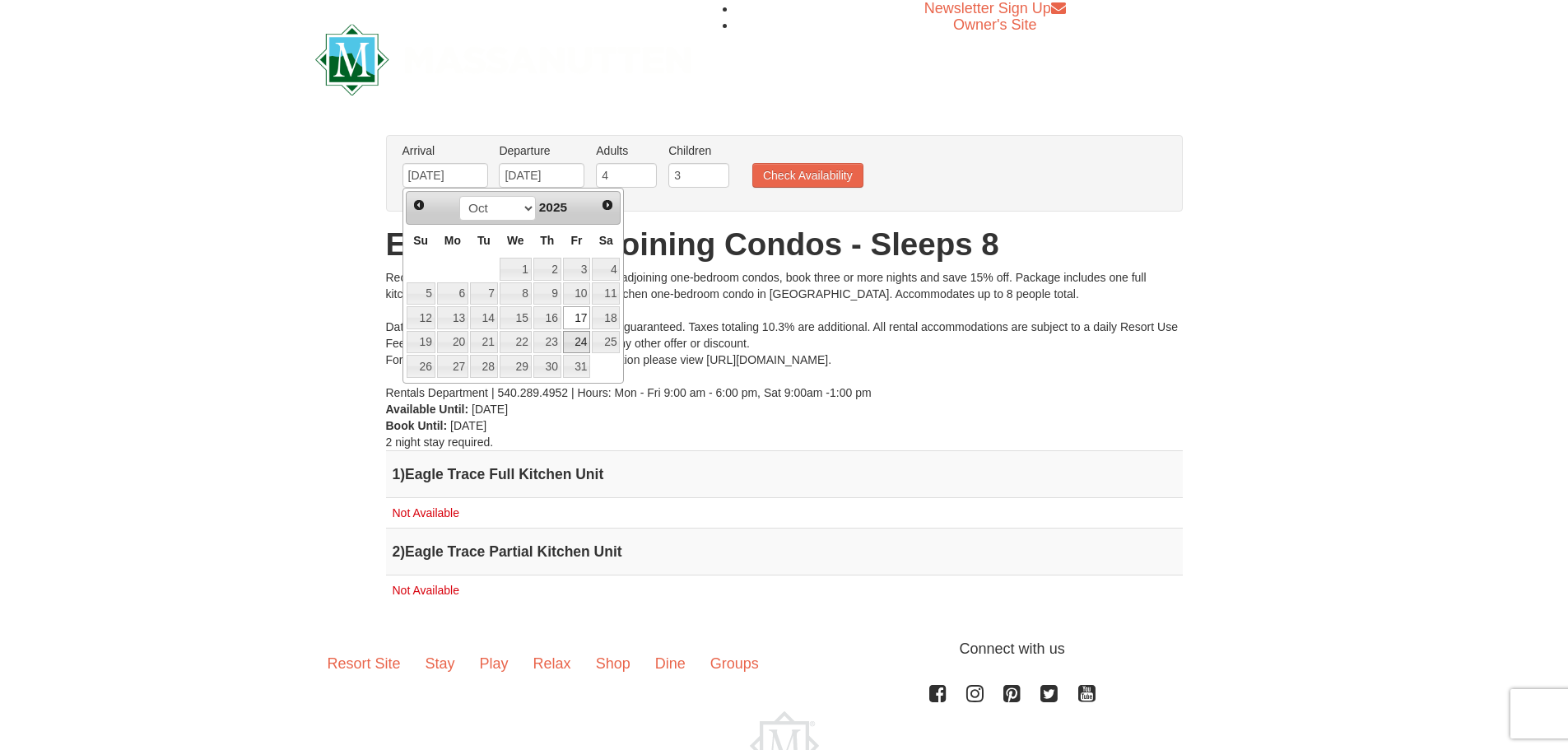
click at [583, 342] on link "24" at bounding box center [577, 342] width 28 height 23
type input "[DATE]"
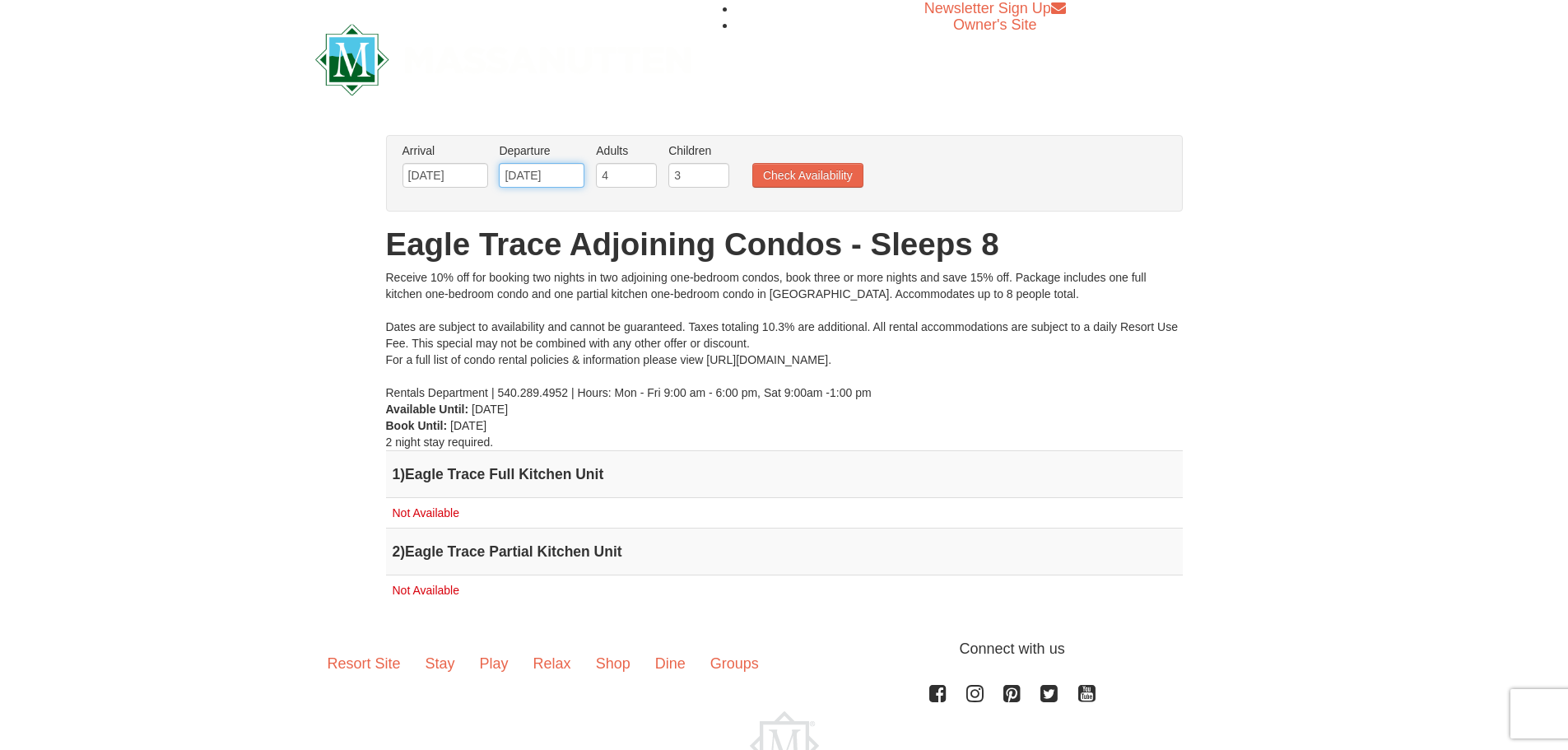
click at [524, 175] on input "[DATE]" at bounding box center [541, 176] width 86 height 25
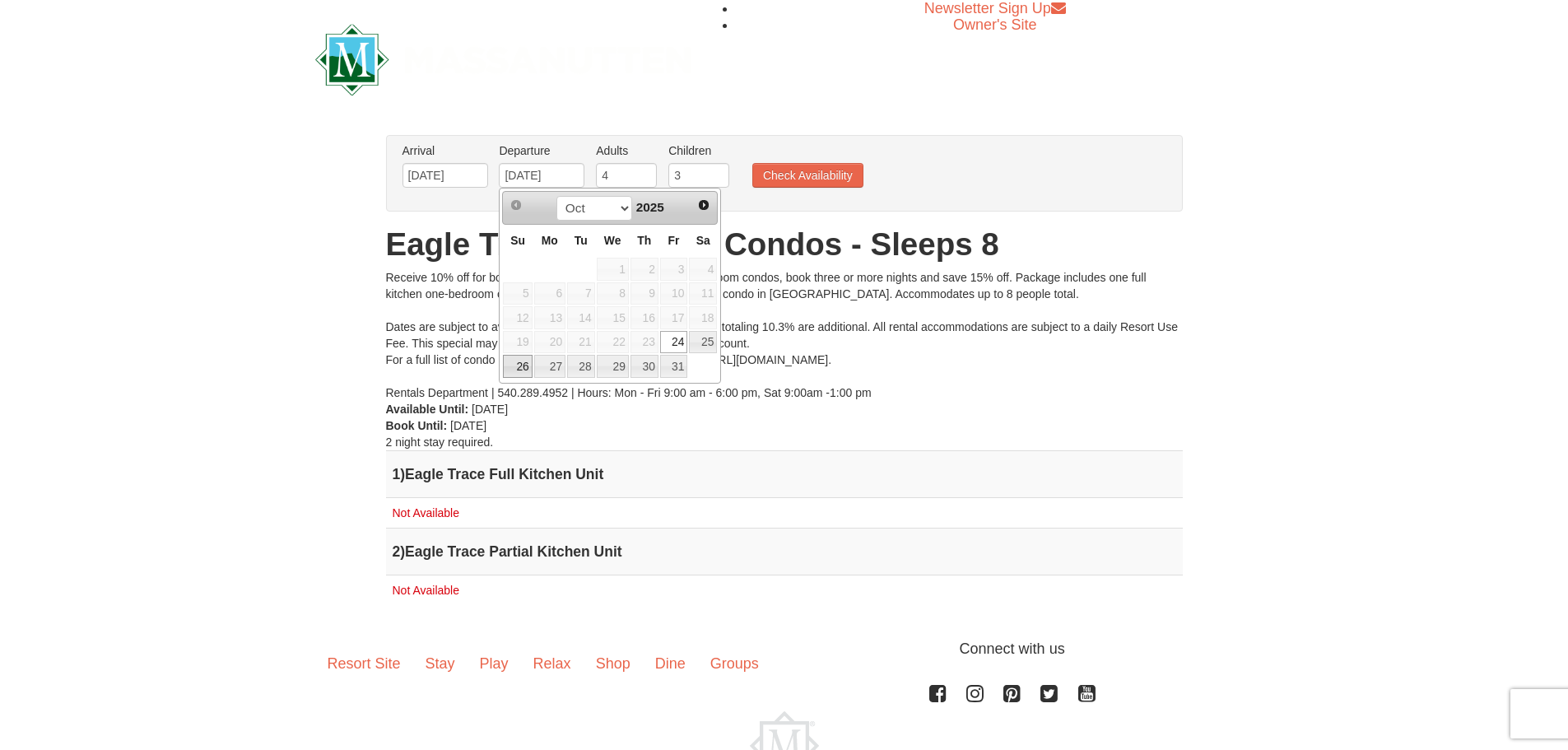
click at [520, 368] on link "26" at bounding box center [517, 366] width 29 height 23
type input "[DATE]"
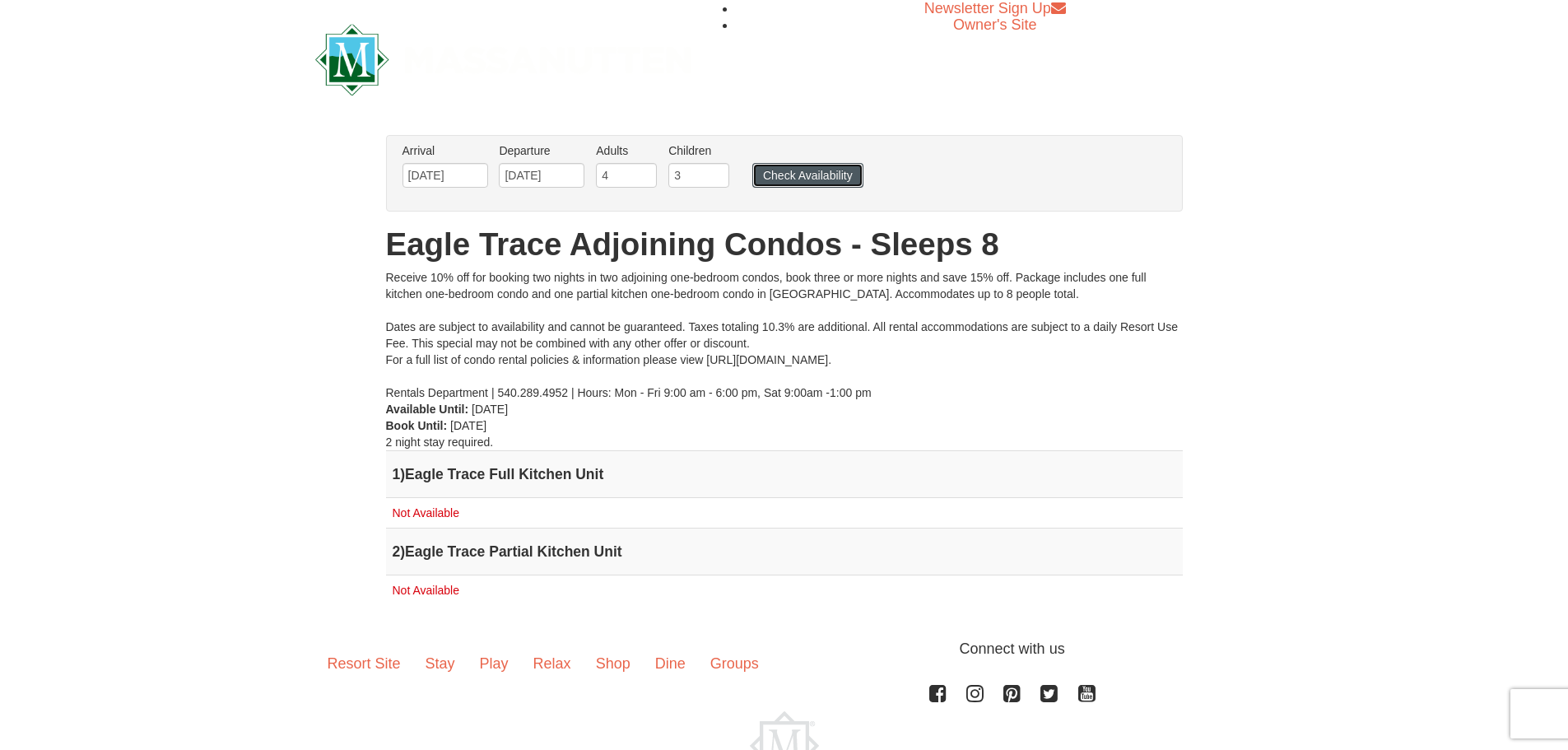
click at [805, 180] on button "Check Availability" at bounding box center [807, 176] width 111 height 25
